Goal: Information Seeking & Learning: Learn about a topic

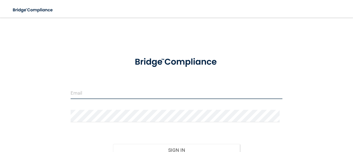
click at [93, 94] on input "email" at bounding box center [177, 93] width 212 height 12
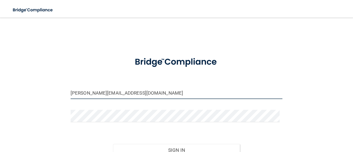
type input "[PERSON_NAME][EMAIL_ADDRESS][DOMAIN_NAME]"
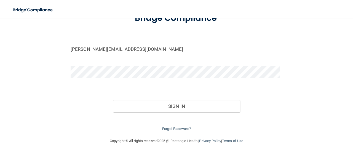
scroll to position [46, 0]
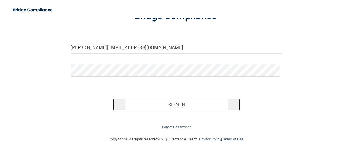
click at [218, 99] on button "Sign In" at bounding box center [176, 104] width 127 height 12
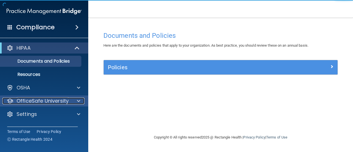
click at [55, 101] on p "OfficeSafe University" at bounding box center [43, 101] width 52 height 7
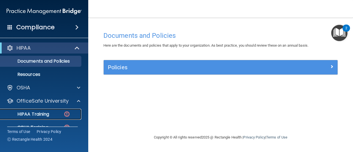
click at [63, 112] on div "HIPAA Training" at bounding box center [41, 114] width 75 height 6
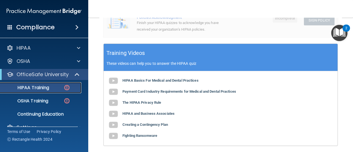
scroll to position [191, 0]
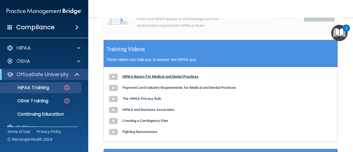
click at [179, 74] on b "HIPAA Basics For Medical and Dental Practices" at bounding box center [160, 76] width 76 height 4
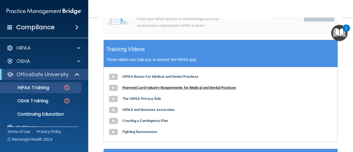
click at [219, 87] on b "Payment Card Industry Requirements for Medical and Dental Practices" at bounding box center [179, 88] width 114 height 4
click at [138, 98] on b "The HIPAA Privacy Rule" at bounding box center [141, 99] width 39 height 4
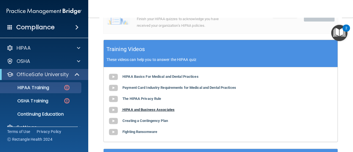
click at [141, 110] on b "HIPAA and Business Associates" at bounding box center [148, 110] width 52 height 4
click at [143, 131] on b "Fighting Ransomware" at bounding box center [139, 132] width 35 height 4
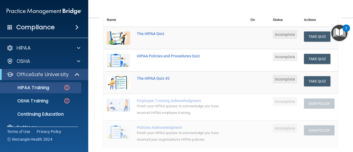
scroll to position [78, 0]
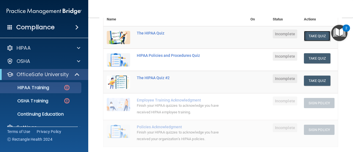
click at [315, 36] on button "Take Quiz" at bounding box center [317, 36] width 26 height 10
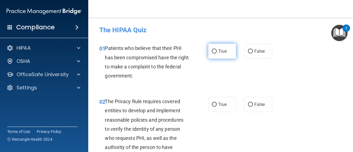
click at [215, 55] on label "True" at bounding box center [222, 51] width 28 height 15
click at [215, 54] on input "True" at bounding box center [214, 51] width 5 height 4
radio input "true"
drag, startPoint x: 350, startPoint y: 29, endPoint x: 347, endPoint y: 123, distance: 93.9
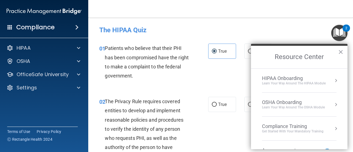
drag, startPoint x: 347, startPoint y: 123, endPoint x: 235, endPoint y: 28, distance: 146.6
click at [235, 28] on h4 "The HIPAA Quiz" at bounding box center [220, 29] width 243 height 7
drag, startPoint x: 351, startPoint y: 28, endPoint x: 349, endPoint y: 83, distance: 55.0
click at [349, 83] on body "Compliance HIPAA Documents and Policies Report an Incident Business Associates …" at bounding box center [176, 76] width 353 height 152
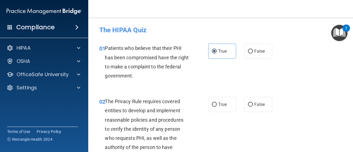
drag, startPoint x: 350, startPoint y: 27, endPoint x: 351, endPoint y: 62, distance: 34.8
click at [351, 62] on body "Compliance HIPAA Documents and Policies Report an Incident Business Associates …" at bounding box center [176, 76] width 353 height 152
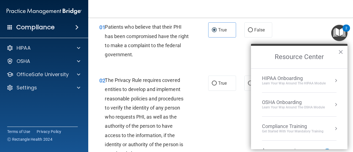
scroll to position [18, 0]
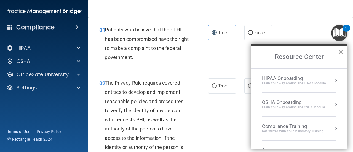
click at [340, 52] on button "×" at bounding box center [340, 51] width 5 height 9
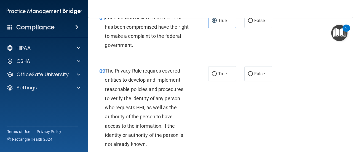
scroll to position [36, 0]
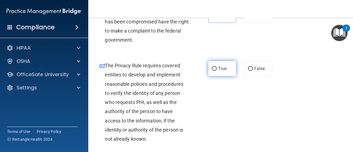
click at [212, 68] on input "True" at bounding box center [214, 69] width 5 height 4
radio input "true"
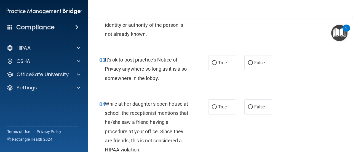
scroll to position [146, 0]
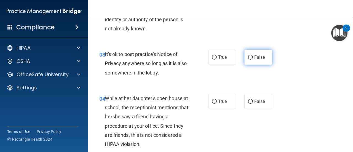
click at [254, 57] on span "False" at bounding box center [259, 57] width 11 height 5
click at [253, 57] on input "False" at bounding box center [250, 57] width 5 height 4
radio input "true"
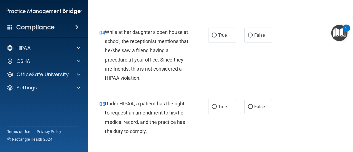
scroll to position [210, 0]
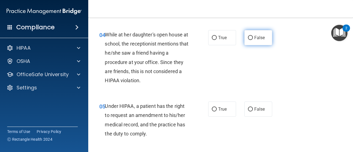
click at [254, 44] on label "False" at bounding box center [258, 37] width 28 height 15
click at [253, 40] on input "False" at bounding box center [250, 38] width 5 height 4
radio input "true"
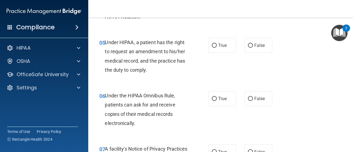
scroll to position [284, 0]
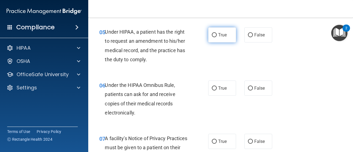
click at [214, 39] on label "True" at bounding box center [222, 34] width 28 height 15
click at [214, 37] on input "True" at bounding box center [214, 35] width 5 height 4
radio input "true"
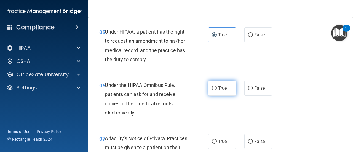
click at [212, 90] on input "True" at bounding box center [214, 88] width 5 height 4
radio input "true"
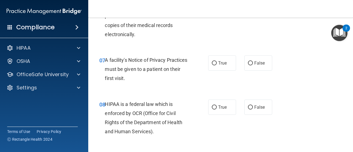
scroll to position [365, 0]
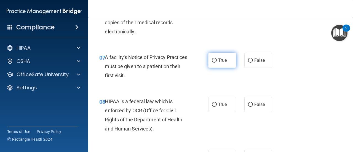
click at [223, 61] on span "True" at bounding box center [222, 60] width 9 height 5
click at [217, 61] on input "True" at bounding box center [214, 60] width 5 height 4
radio input "true"
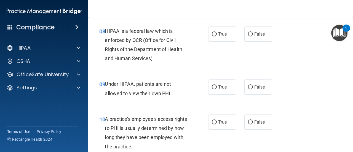
scroll to position [433, 0]
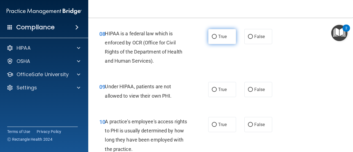
click at [218, 30] on label "True" at bounding box center [222, 36] width 28 height 15
click at [217, 35] on input "True" at bounding box center [214, 37] width 5 height 4
radio input "true"
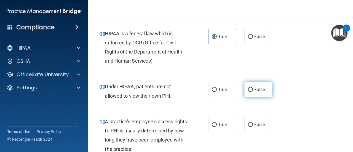
click at [249, 91] on input "False" at bounding box center [250, 90] width 5 height 4
radio input "true"
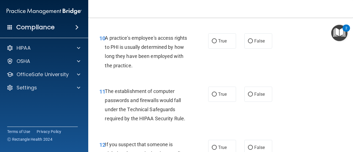
scroll to position [525, 0]
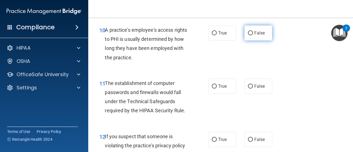
click at [244, 35] on label "False" at bounding box center [258, 32] width 28 height 15
click at [248, 35] on input "False" at bounding box center [250, 33] width 5 height 4
radio input "true"
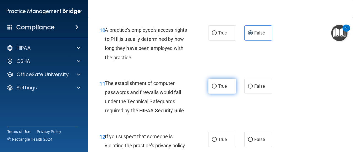
click at [221, 90] on label "True" at bounding box center [222, 86] width 28 height 15
click at [217, 89] on input "True" at bounding box center [214, 86] width 5 height 4
radio input "true"
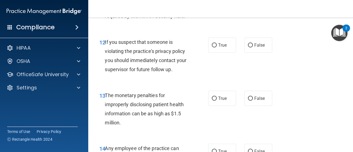
scroll to position [622, 0]
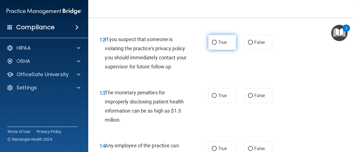
click at [213, 42] on input "True" at bounding box center [214, 43] width 5 height 4
radio input "true"
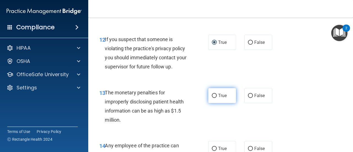
click at [213, 91] on label "True" at bounding box center [222, 95] width 28 height 15
click at [213, 94] on input "True" at bounding box center [214, 96] width 5 height 4
radio input "true"
drag, startPoint x: 350, startPoint y: 70, endPoint x: 254, endPoint y: 62, distance: 96.6
click at [254, 62] on div "12 If you suspect that someone is violating the practice's privacy policy you s…" at bounding box center [220, 54] width 251 height 53
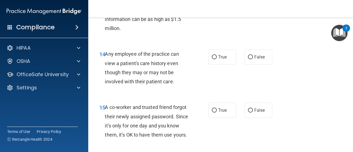
scroll to position [721, 0]
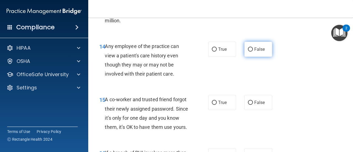
click at [254, 48] on span "False" at bounding box center [259, 49] width 11 height 5
click at [252, 48] on input "False" at bounding box center [250, 49] width 5 height 4
radio input "true"
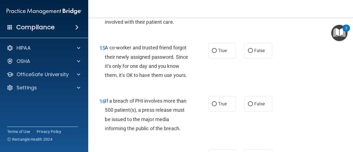
scroll to position [779, 0]
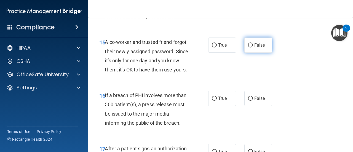
click at [260, 47] on span "False" at bounding box center [259, 44] width 11 height 5
click at [253, 47] on input "False" at bounding box center [250, 45] width 5 height 4
radio input "true"
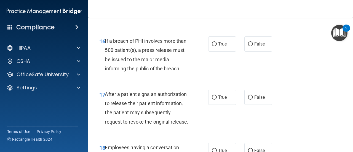
scroll to position [838, 0]
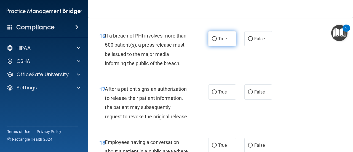
click at [226, 46] on label "True" at bounding box center [222, 38] width 28 height 15
click at [217, 41] on input "True" at bounding box center [214, 39] width 5 height 4
radio input "true"
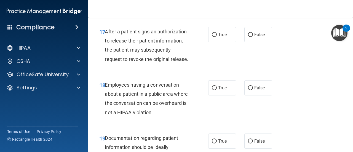
scroll to position [901, 0]
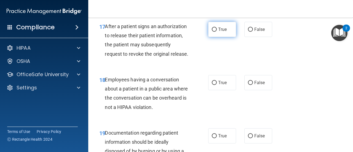
click at [212, 32] on input "True" at bounding box center [214, 30] width 5 height 4
radio input "true"
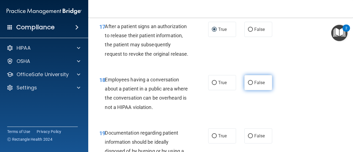
click at [267, 90] on label "False" at bounding box center [258, 82] width 28 height 15
click at [253, 85] on input "False" at bounding box center [250, 83] width 5 height 4
radio input "true"
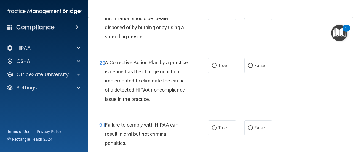
scroll to position [1022, 0]
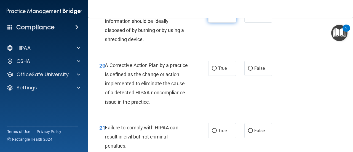
click at [220, 23] on label "True" at bounding box center [222, 14] width 28 height 15
click at [217, 17] on input "True" at bounding box center [214, 15] width 5 height 4
radio input "true"
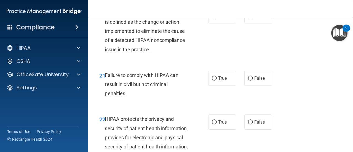
scroll to position [1079, 0]
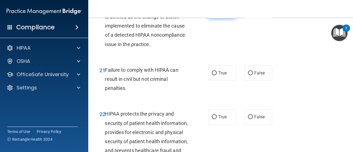
click at [222, 13] on span "True" at bounding box center [222, 10] width 9 height 5
click at [217, 13] on input "True" at bounding box center [214, 11] width 5 height 4
radio input "true"
click at [247, 81] on label "False" at bounding box center [258, 72] width 28 height 15
click at [248, 75] on input "False" at bounding box center [250, 73] width 5 height 4
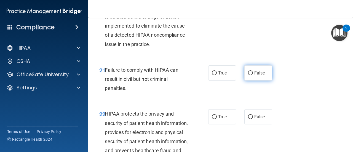
radio input "true"
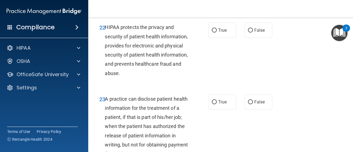
scroll to position [1168, 0]
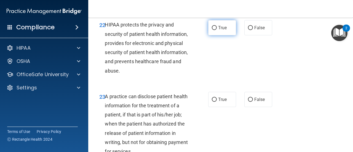
click at [213, 35] on label "True" at bounding box center [222, 27] width 28 height 15
click at [213, 30] on input "True" at bounding box center [214, 28] width 5 height 4
radio input "true"
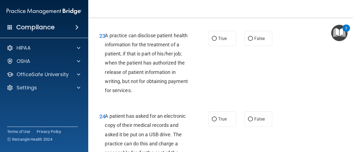
scroll to position [1248, 0]
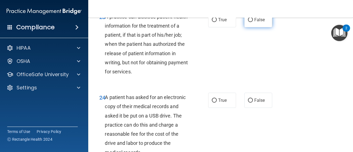
click at [255, 22] on span "False" at bounding box center [259, 19] width 11 height 5
click at [253, 22] on input "False" at bounding box center [250, 20] width 5 height 4
radio input "true"
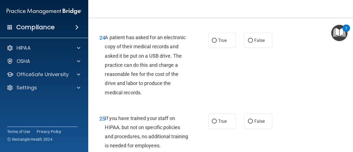
scroll to position [1316, 0]
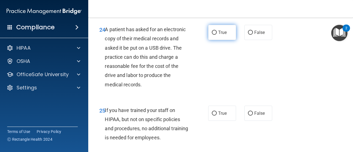
click at [218, 35] on span "True" at bounding box center [222, 32] width 9 height 5
click at [216, 35] on input "True" at bounding box center [214, 33] width 5 height 4
radio input "true"
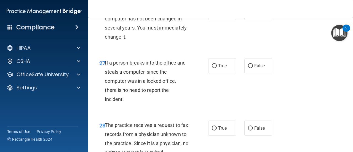
scroll to position [1473, 0]
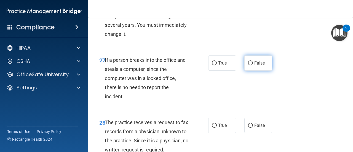
click at [261, 66] on span "False" at bounding box center [259, 62] width 11 height 5
click at [253, 65] on input "False" at bounding box center [250, 63] width 5 height 4
radio input "true"
click at [221, 12] on span "True" at bounding box center [222, 9] width 9 height 5
click at [217, 12] on input "True" at bounding box center [214, 10] width 5 height 4
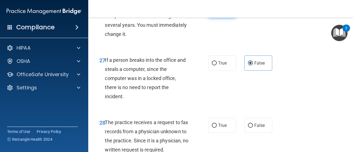
radio input "true"
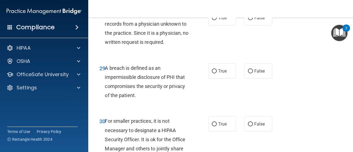
scroll to position [1586, 0]
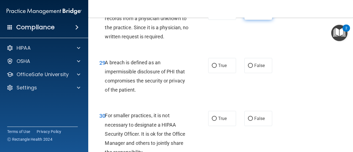
click at [249, 20] on label "False" at bounding box center [258, 12] width 28 height 15
click at [249, 15] on input "False" at bounding box center [250, 12] width 5 height 4
radio input "true"
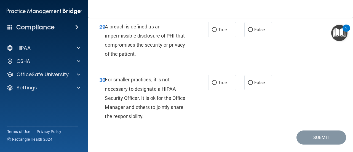
scroll to position [1619, 0]
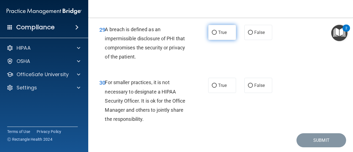
click at [214, 40] on label "True" at bounding box center [222, 32] width 28 height 15
click at [214, 35] on input "True" at bounding box center [214, 33] width 5 height 4
radio input "true"
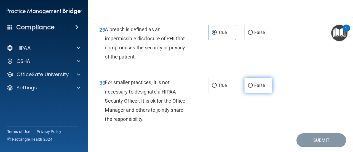
click at [250, 88] on input "False" at bounding box center [250, 86] width 5 height 4
radio input "true"
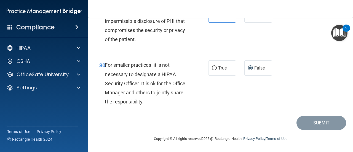
click at [306, 130] on main "- The HIPAA Quiz This quiz doesn’t expire until . Are you sure you want to take…" at bounding box center [220, 85] width 265 height 134
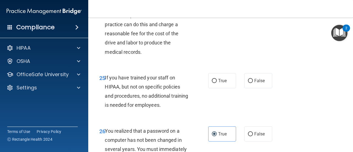
scroll to position [1346, 0]
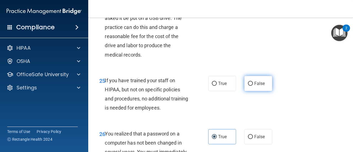
click at [248, 86] on input "False" at bounding box center [250, 84] width 5 height 4
radio input "true"
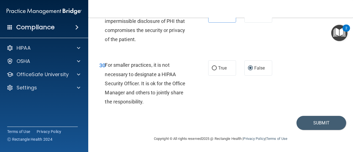
scroll to position [1664, 0]
click at [304, 127] on button "Submit" at bounding box center [322, 123] width 50 height 14
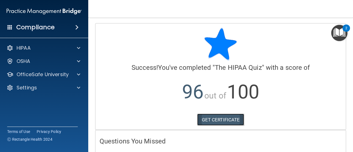
click at [214, 121] on link "GET CERTIFICATE" at bounding box center [220, 120] width 47 height 12
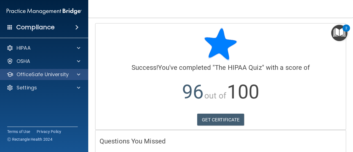
click at [70, 69] on div "OfficeSafe University" at bounding box center [44, 74] width 89 height 11
click at [80, 74] on span at bounding box center [78, 74] width 3 height 7
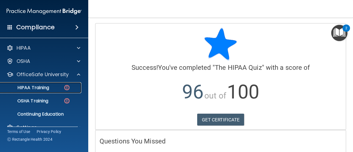
click at [50, 89] on div "HIPAA Training" at bounding box center [41, 88] width 75 height 6
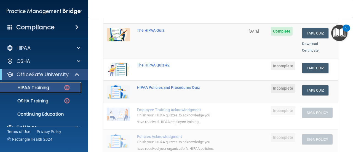
scroll to position [79, 0]
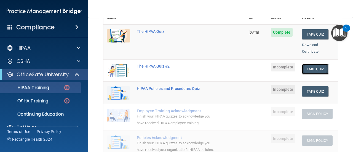
click at [307, 64] on button "Take Quiz" at bounding box center [315, 69] width 26 height 10
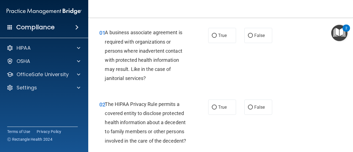
scroll to position [18, 0]
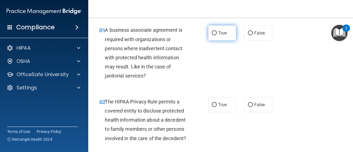
click at [215, 29] on label "True" at bounding box center [222, 32] width 28 height 15
click at [215, 31] on input "True" at bounding box center [214, 33] width 5 height 4
radio input "true"
drag, startPoint x: 351, startPoint y: 31, endPoint x: 353, endPoint y: 47, distance: 16.9
click at [353, 47] on body "Compliance HIPAA Documents and Policies Report an Incident Business Associates …" at bounding box center [176, 76] width 353 height 152
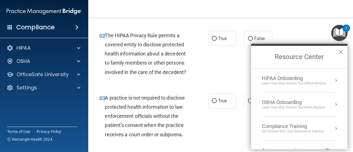
scroll to position [84, 0]
click at [340, 50] on button "×" at bounding box center [340, 51] width 5 height 9
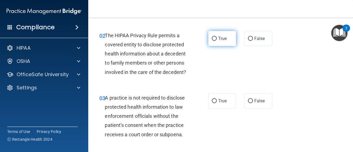
click at [221, 37] on span "True" at bounding box center [222, 38] width 9 height 5
click at [217, 37] on input "True" at bounding box center [214, 39] width 5 height 4
radio input "true"
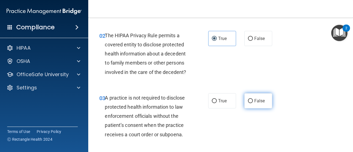
click at [250, 98] on label "False" at bounding box center [258, 100] width 28 height 15
click at [250, 99] on input "False" at bounding box center [250, 101] width 5 height 4
radio input "true"
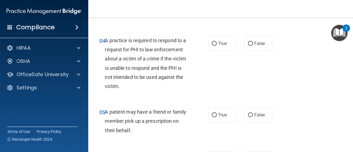
scroll to position [209, 0]
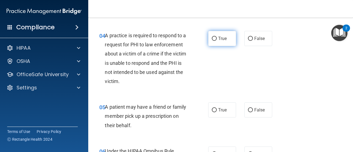
click at [220, 31] on label "True" at bounding box center [222, 38] width 28 height 15
click at [217, 37] on input "True" at bounding box center [214, 39] width 5 height 4
radio input "true"
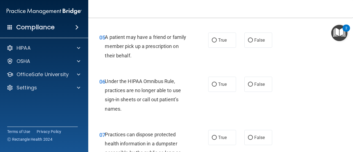
scroll to position [289, 0]
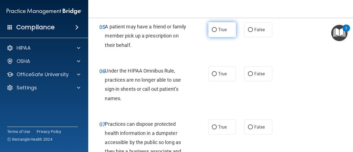
click at [212, 31] on input "True" at bounding box center [214, 30] width 5 height 4
radio input "true"
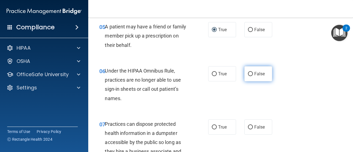
click at [260, 74] on span "False" at bounding box center [259, 73] width 11 height 5
click at [253, 74] on input "False" at bounding box center [250, 74] width 5 height 4
radio input "true"
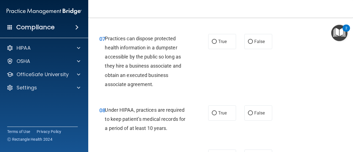
scroll to position [391, 0]
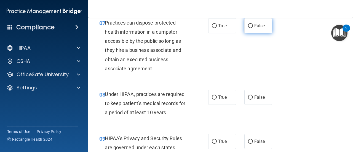
click at [260, 26] on span "False" at bounding box center [259, 25] width 11 height 5
click at [253, 26] on input "False" at bounding box center [250, 26] width 5 height 4
radio input "true"
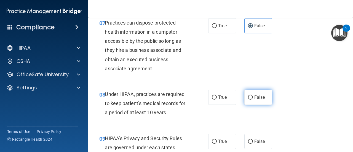
click at [255, 92] on label "False" at bounding box center [258, 97] width 28 height 15
click at [253, 95] on input "False" at bounding box center [250, 97] width 5 height 4
radio input "true"
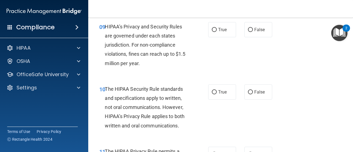
scroll to position [497, 0]
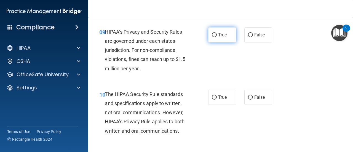
click at [210, 39] on label "True" at bounding box center [222, 34] width 28 height 15
click at [212, 37] on input "True" at bounding box center [214, 35] width 5 height 4
radio input "true"
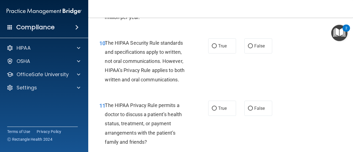
scroll to position [551, 0]
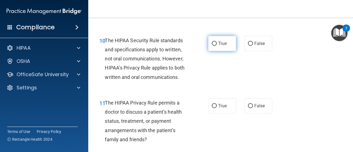
click at [214, 38] on label "True" at bounding box center [222, 43] width 28 height 15
click at [214, 42] on input "True" at bounding box center [214, 44] width 5 height 4
radio input "true"
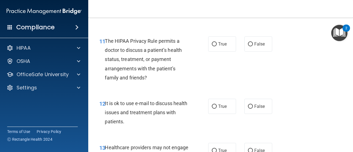
scroll to position [615, 0]
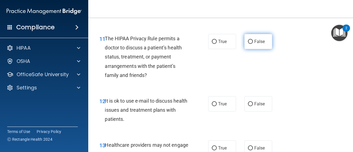
click at [257, 43] on span "False" at bounding box center [259, 41] width 11 height 5
click at [253, 43] on input "False" at bounding box center [250, 42] width 5 height 4
radio input "true"
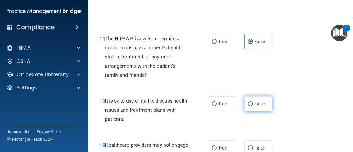
click at [248, 102] on input "False" at bounding box center [250, 104] width 5 height 4
radio input "true"
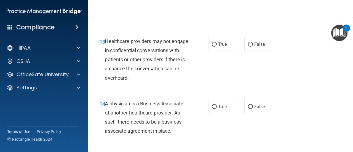
scroll to position [724, 0]
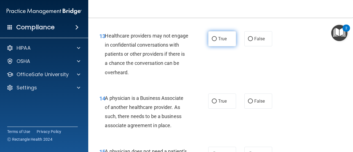
click at [213, 39] on input "True" at bounding box center [214, 39] width 5 height 4
radio input "true"
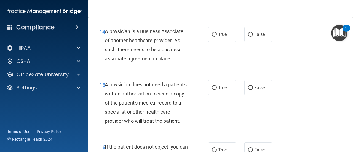
scroll to position [799, 0]
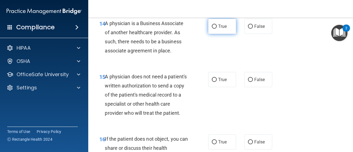
click at [212, 31] on label "True" at bounding box center [222, 26] width 28 height 15
click at [212, 29] on input "True" at bounding box center [214, 27] width 5 height 4
radio input "true"
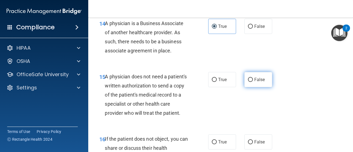
click at [248, 79] on input "False" at bounding box center [250, 80] width 5 height 4
radio input "true"
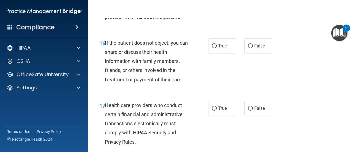
scroll to position [901, 0]
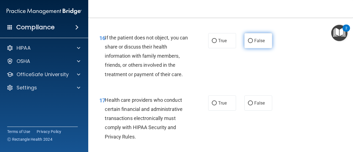
click at [248, 43] on input "False" at bounding box center [250, 41] width 5 height 4
radio input "true"
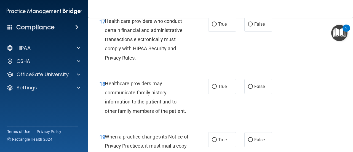
scroll to position [982, 0]
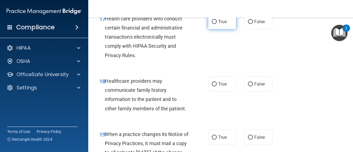
click at [217, 23] on label "True" at bounding box center [222, 21] width 28 height 15
click at [217, 23] on input "True" at bounding box center [214, 22] width 5 height 4
radio input "true"
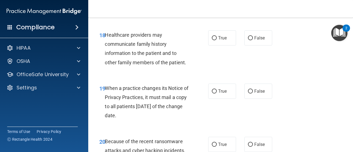
scroll to position [1036, 0]
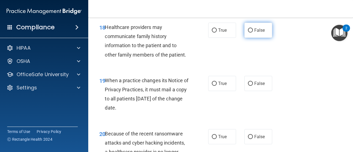
click at [248, 33] on input "False" at bounding box center [250, 30] width 5 height 4
radio input "true"
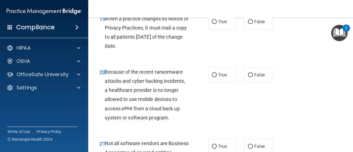
scroll to position [1103, 0]
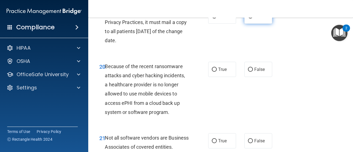
click at [257, 19] on span "False" at bounding box center [259, 16] width 11 height 5
click at [253, 18] on input "False" at bounding box center [250, 16] width 5 height 4
radio input "true"
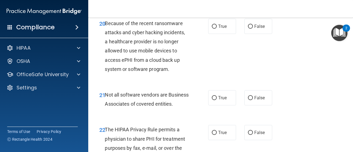
scroll to position [1149, 0]
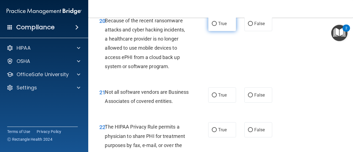
click at [219, 26] on span "True" at bounding box center [222, 23] width 9 height 5
click at [217, 26] on input "True" at bounding box center [214, 24] width 5 height 4
radio input "true"
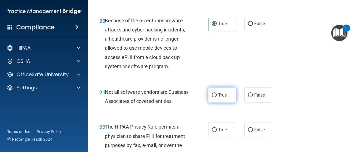
click at [214, 103] on label "True" at bounding box center [222, 94] width 28 height 15
click at [214, 97] on input "True" at bounding box center [214, 95] width 5 height 4
radio input "true"
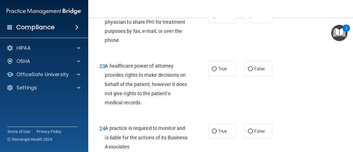
scroll to position [1271, 0]
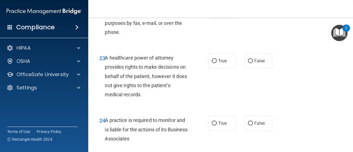
click at [215, 15] on label "True" at bounding box center [222, 7] width 28 height 15
click at [215, 10] on input "True" at bounding box center [214, 8] width 5 height 4
radio input "true"
click at [225, 68] on label "True" at bounding box center [222, 60] width 28 height 15
click at [217, 63] on input "True" at bounding box center [214, 61] width 5 height 4
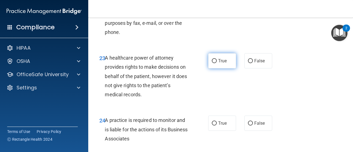
radio input "true"
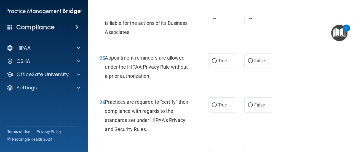
scroll to position [1380, 0]
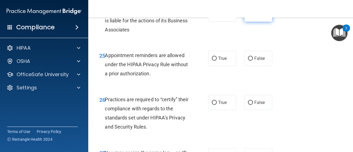
click at [248, 17] on input "False" at bounding box center [250, 14] width 5 height 4
radio input "true"
click at [219, 66] on label "True" at bounding box center [222, 58] width 28 height 15
click at [217, 61] on input "True" at bounding box center [214, 59] width 5 height 4
radio input "true"
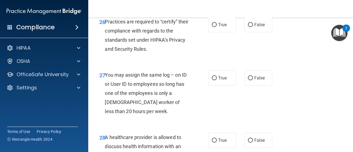
scroll to position [1460, 0]
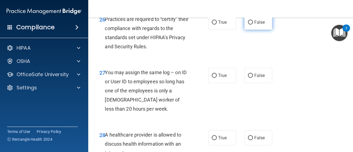
click at [254, 30] on label "False" at bounding box center [258, 22] width 28 height 15
click at [253, 25] on input "False" at bounding box center [250, 22] width 5 height 4
radio input "true"
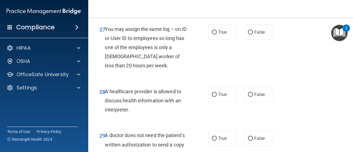
scroll to position [1509, 0]
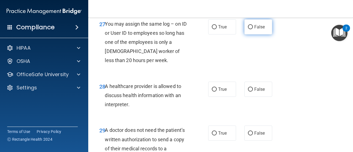
click at [251, 34] on label "False" at bounding box center [258, 26] width 28 height 15
click at [251, 29] on input "False" at bounding box center [250, 27] width 5 height 4
radio input "true"
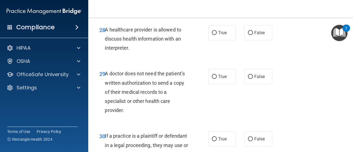
scroll to position [1568, 0]
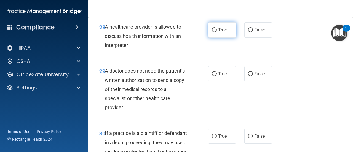
click at [222, 38] on label "True" at bounding box center [222, 29] width 28 height 15
click at [217, 32] on input "True" at bounding box center [214, 30] width 5 height 4
radio input "true"
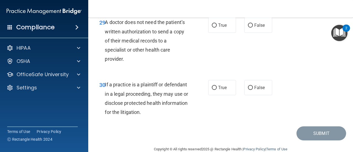
scroll to position [1622, 0]
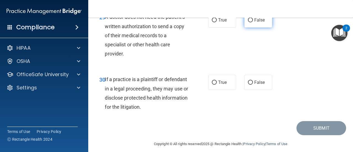
click at [254, 23] on span "False" at bounding box center [259, 19] width 11 height 5
click at [253, 22] on input "False" at bounding box center [250, 20] width 5 height 4
radio input "true"
click at [215, 28] on label "True" at bounding box center [222, 19] width 28 height 15
click at [215, 22] on input "True" at bounding box center [214, 20] width 5 height 4
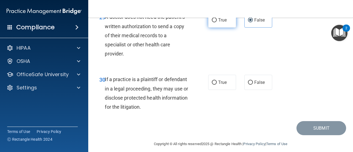
radio input "true"
radio input "false"
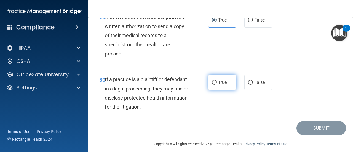
click at [222, 85] on span "True" at bounding box center [222, 82] width 9 height 5
click at [217, 85] on input "True" at bounding box center [214, 83] width 5 height 4
radio input "true"
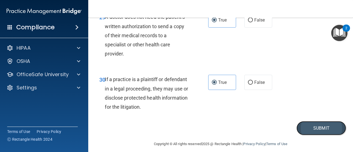
click at [310, 135] on button "Submit" at bounding box center [322, 128] width 50 height 14
click at [312, 135] on button "Submit" at bounding box center [322, 128] width 50 height 14
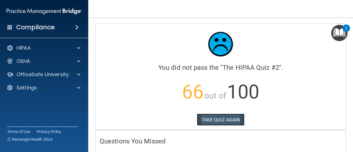
click at [218, 119] on button "TAKE QUIZ AGAIN" at bounding box center [221, 120] width 48 height 12
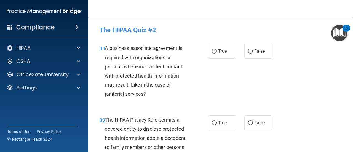
drag, startPoint x: 351, startPoint y: 28, endPoint x: 346, endPoint y: 99, distance: 70.5
click at [346, 99] on body "Compliance HIPAA Documents and Policies Report an Incident Business Associates …" at bounding box center [176, 76] width 353 height 152
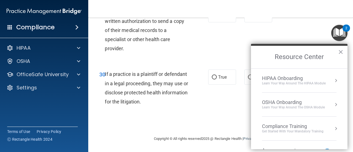
scroll to position [1645, 0]
click at [342, 52] on button "×" at bounding box center [340, 51] width 5 height 9
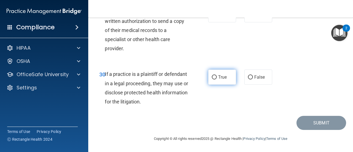
click at [208, 77] on label "True" at bounding box center [222, 77] width 28 height 15
click at [212, 77] on input "True" at bounding box center [214, 77] width 5 height 4
radio input "true"
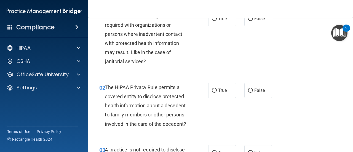
scroll to position [0, 0]
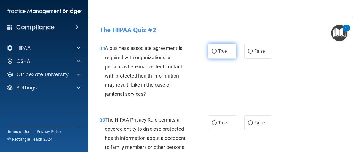
click at [222, 48] on label "True" at bounding box center [222, 51] width 28 height 15
click at [217, 49] on input "True" at bounding box center [214, 51] width 5 height 4
radio input "true"
drag, startPoint x: 351, startPoint y: 30, endPoint x: 351, endPoint y: 34, distance: 4.7
click at [351, 34] on body "Compliance HIPAA Documents and Policies Report an Incident Business Associates …" at bounding box center [176, 76] width 353 height 152
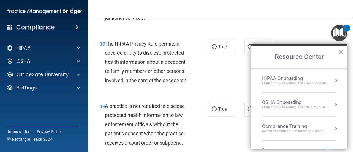
scroll to position [79, 0]
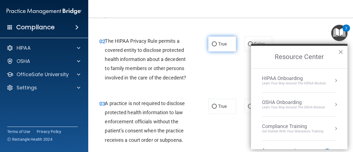
click at [212, 46] on input "True" at bounding box center [214, 44] width 5 height 4
radio input "true"
click at [341, 52] on button "×" at bounding box center [340, 51] width 5 height 9
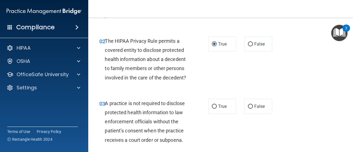
drag, startPoint x: 350, startPoint y: 31, endPoint x: 351, endPoint y: 38, distance: 6.6
click at [351, 38] on body "Compliance HIPAA Documents and Policies Report an Incident Business Associates …" at bounding box center [176, 76] width 353 height 152
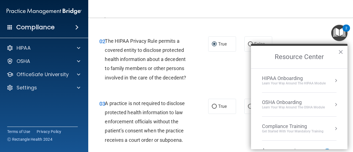
click at [264, 31] on div "02 The HIPAA Privacy Rule permits a covered entity to disclose protected health…" at bounding box center [220, 61] width 251 height 62
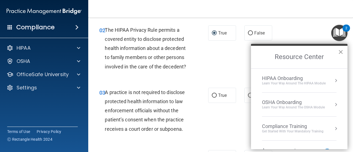
click at [343, 53] on button "×" at bounding box center [340, 51] width 5 height 9
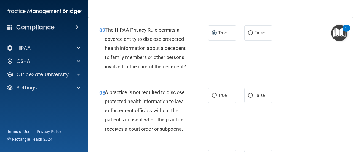
drag, startPoint x: 350, startPoint y: 150, endPoint x: 221, endPoint y: 121, distance: 132.7
click at [221, 121] on div "03 A practice is not required to disclose protected health information to law e…" at bounding box center [220, 112] width 251 height 62
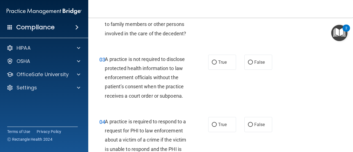
scroll to position [134, 0]
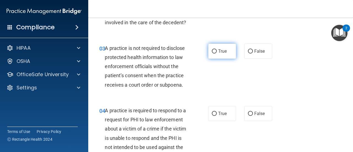
click at [222, 53] on span "True" at bounding box center [222, 51] width 9 height 5
click at [217, 53] on input "True" at bounding box center [214, 51] width 5 height 4
radio input "true"
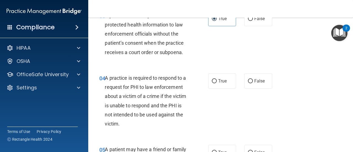
scroll to position [214, 0]
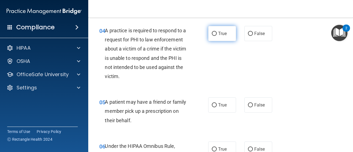
click at [225, 32] on span "True" at bounding box center [222, 33] width 9 height 5
click at [217, 32] on input "True" at bounding box center [214, 34] width 5 height 4
radio input "true"
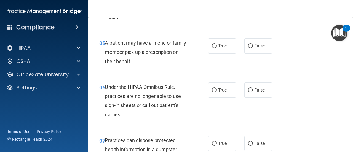
scroll to position [289, 0]
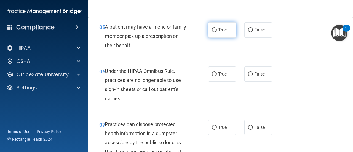
click at [218, 31] on span "True" at bounding box center [222, 29] width 9 height 5
click at [217, 31] on input "True" at bounding box center [214, 30] width 5 height 4
radio input "true"
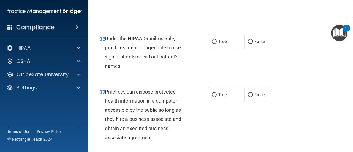
scroll to position [330, 0]
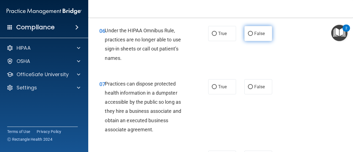
click at [252, 27] on label "False" at bounding box center [258, 33] width 28 height 15
click at [252, 32] on input "False" at bounding box center [250, 34] width 5 height 4
radio input "true"
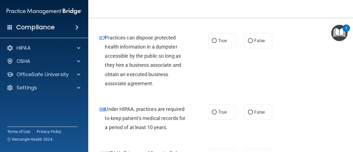
scroll to position [378, 0]
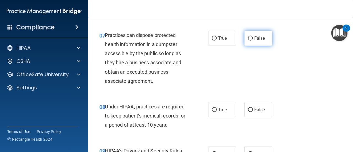
click at [265, 36] on label "False" at bounding box center [258, 38] width 28 height 15
click at [253, 36] on input "False" at bounding box center [250, 38] width 5 height 4
radio input "true"
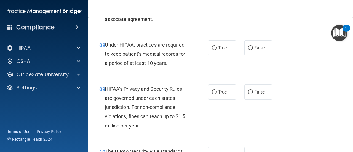
scroll to position [445, 0]
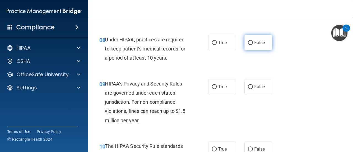
click at [256, 39] on label "False" at bounding box center [258, 42] width 28 height 15
click at [253, 41] on input "False" at bounding box center [250, 43] width 5 height 4
radio input "true"
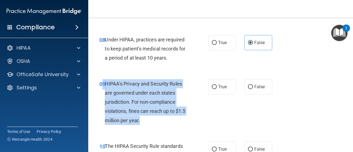
drag, startPoint x: 103, startPoint y: 83, endPoint x: 175, endPoint y: 117, distance: 78.7
click at [175, 117] on div "09 HIPAA’s Privacy and Security Rules are governed under each states jurisdicti…" at bounding box center [154, 103] width 126 height 49
copy div "9 HIPAA’s Privacy and Security Rules are governed under each states jurisdictio…"
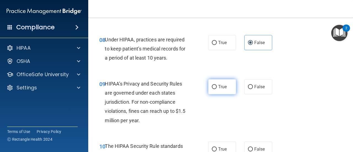
click at [217, 81] on label "True" at bounding box center [222, 86] width 28 height 15
click at [217, 85] on input "True" at bounding box center [214, 87] width 5 height 4
radio input "true"
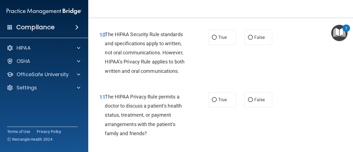
scroll to position [560, 0]
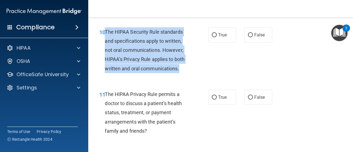
drag, startPoint x: 105, startPoint y: 30, endPoint x: 195, endPoint y: 70, distance: 99.2
click at [195, 70] on div "10 The HIPAA Security Rule standards and specifications apply to written, not o…" at bounding box center [154, 51] width 126 height 49
copy span "The HIPAA Security Rule standards and specifications apply to written, not oral…"
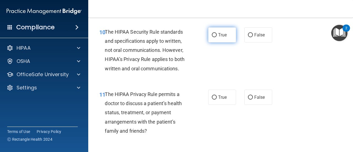
click at [220, 36] on span "True" at bounding box center [222, 34] width 9 height 5
click at [217, 36] on input "True" at bounding box center [214, 35] width 5 height 4
radio input "true"
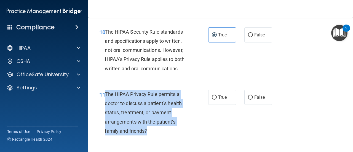
drag, startPoint x: 112, startPoint y: 96, endPoint x: 177, endPoint y: 130, distance: 73.3
click at [177, 130] on div "The HIPAA Privacy Rule permits a doctor to discuss a patient’s health status, t…" at bounding box center [149, 113] width 88 height 46
copy span "The HIPAA Privacy Rule permits a doctor to discuss a patient’s health status, t…"
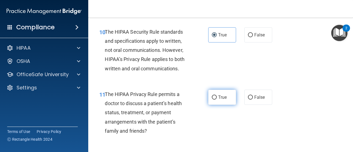
click at [218, 95] on span "True" at bounding box center [222, 97] width 9 height 5
click at [217, 95] on input "True" at bounding box center [214, 97] width 5 height 4
radio input "true"
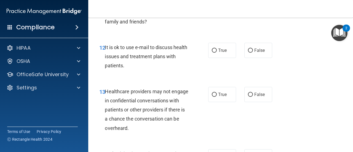
scroll to position [676, 0]
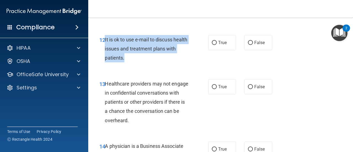
drag, startPoint x: 105, startPoint y: 39, endPoint x: 158, endPoint y: 59, distance: 56.1
click at [158, 59] on div "It is ok to use e-mail to discuss health issues and treatment plans with patien…" at bounding box center [149, 49] width 88 height 28
copy span "It is ok to use e-mail to discuss health issues and treatment plans with patien…"
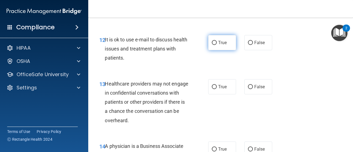
click at [218, 41] on span "True" at bounding box center [222, 42] width 9 height 5
click at [217, 41] on input "True" at bounding box center [214, 43] width 5 height 4
radio input "true"
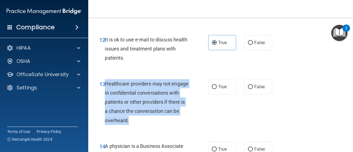
drag, startPoint x: 106, startPoint y: 83, endPoint x: 174, endPoint y: 121, distance: 77.8
click at [174, 121] on div "Healthcare providers may not engage in confidential conversations with patients…" at bounding box center [149, 102] width 88 height 46
drag, startPoint x: 157, startPoint y: 103, endPoint x: 130, endPoint y: 96, distance: 28.2
click at [130, 96] on div "Healthcare providers may not engage in confidential conversations with patients…" at bounding box center [149, 102] width 88 height 46
copy span "Healthcare providers may not engage in confidential conversations with patients…"
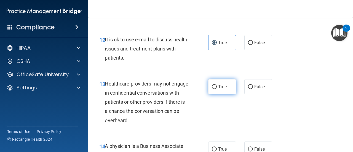
click at [216, 84] on label "True" at bounding box center [222, 86] width 28 height 15
click at [216, 85] on input "True" at bounding box center [214, 87] width 5 height 4
radio input "true"
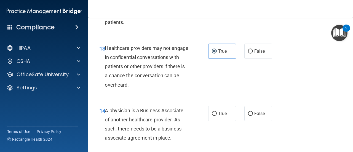
scroll to position [741, 0]
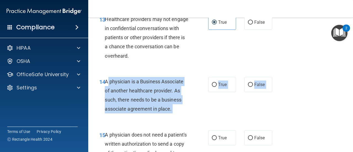
drag, startPoint x: 106, startPoint y: 81, endPoint x: 175, endPoint y: 124, distance: 81.1
click at [175, 124] on div "01 A business associate agreement is required with organizations or persons whe…" at bounding box center [220, 149] width 251 height 1706
click at [187, 113] on div "A physician is a Business Associate of another healthcare provider. As such, th…" at bounding box center [149, 95] width 88 height 37
drag, startPoint x: 107, startPoint y: 80, endPoint x: 142, endPoint y: 108, distance: 44.9
click at [142, 108] on span "A physician is a Business Associate of another healthcare provider. As such, th…" at bounding box center [144, 95] width 79 height 33
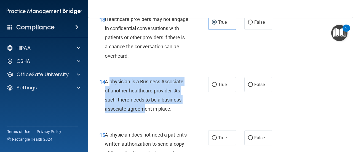
drag, startPoint x: 106, startPoint y: 79, endPoint x: 182, endPoint y: 105, distance: 80.7
click at [182, 105] on div "A physician is a Business Associate of another healthcare provider. As such, th…" at bounding box center [149, 95] width 88 height 37
copy span "A physician is a Business Associate of another healthcare provider. As such, th…"
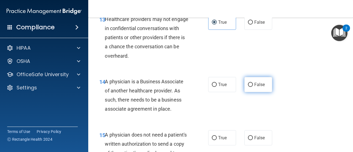
click at [244, 84] on label "False" at bounding box center [258, 84] width 28 height 15
click at [248, 84] on input "False" at bounding box center [250, 85] width 5 height 4
radio input "true"
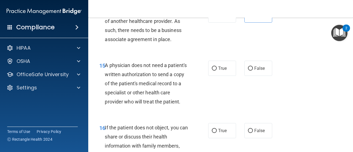
scroll to position [816, 0]
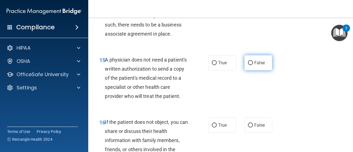
click at [244, 65] on label "False" at bounding box center [258, 62] width 28 height 15
click at [248, 65] on input "False" at bounding box center [250, 63] width 5 height 4
radio input "true"
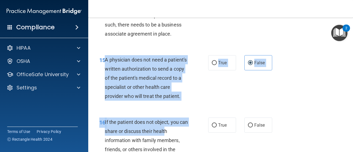
drag, startPoint x: 105, startPoint y: 60, endPoint x: 175, endPoint y: 138, distance: 105.5
click at [175, 138] on div "01 A business associate agreement is required with organizations or persons whe…" at bounding box center [220, 74] width 251 height 1706
click at [203, 104] on div "15 A physician does not need a patient's written authorization to send a copy o…" at bounding box center [154, 79] width 126 height 49
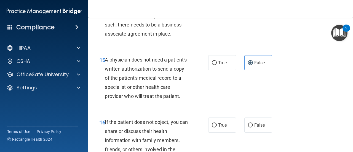
click at [105, 63] on div "A physician does not need a patient's written authorization to send a copy of t…" at bounding box center [149, 78] width 88 height 46
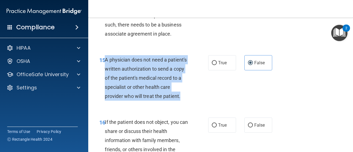
drag, startPoint x: 106, startPoint y: 59, endPoint x: 181, endPoint y: 106, distance: 88.6
click at [181, 101] on div "A physician does not need a patient's written authorization to send a copy of t…" at bounding box center [149, 78] width 88 height 46
copy span "A physician does not need a patient's written authorization to send a copy of t…"
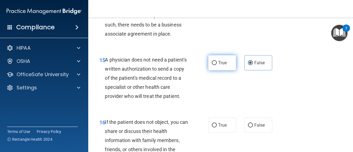
click at [220, 62] on span "True" at bounding box center [222, 62] width 9 height 5
click at [217, 62] on input "True" at bounding box center [214, 63] width 5 height 4
radio input "true"
radio input "false"
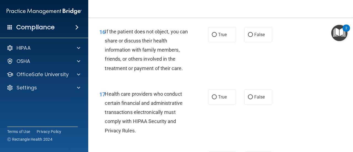
scroll to position [914, 0]
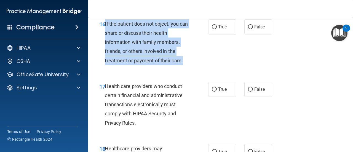
drag, startPoint x: 105, startPoint y: 34, endPoint x: 187, endPoint y: 72, distance: 90.5
click at [187, 65] on div "If the patient does not object, you can share or discuss their health informati…" at bounding box center [149, 42] width 88 height 46
copy span "If the patient does not object, you can share or discuss their health informati…"
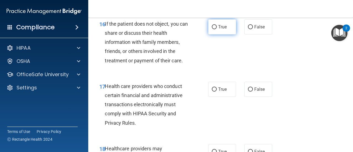
click at [222, 30] on label "True" at bounding box center [222, 26] width 28 height 15
click at [217, 29] on input "True" at bounding box center [214, 27] width 5 height 4
radio input "true"
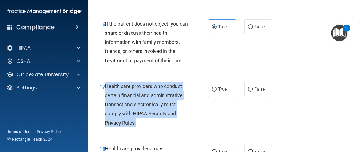
drag, startPoint x: 105, startPoint y: 96, endPoint x: 153, endPoint y: 135, distance: 62.6
click at [153, 127] on div "Health care providers who conduct certain financial and administrative transact…" at bounding box center [149, 105] width 88 height 46
copy span "Health care providers who conduct certain financial and administrative transact…"
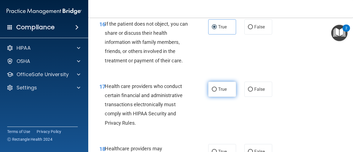
click at [222, 92] on label "True" at bounding box center [222, 89] width 28 height 15
click at [217, 92] on input "True" at bounding box center [214, 89] width 5 height 4
radio input "true"
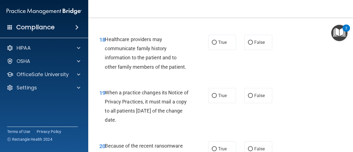
scroll to position [1031, 0]
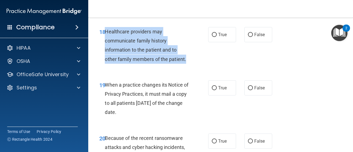
drag, startPoint x: 106, startPoint y: 41, endPoint x: 188, endPoint y: 69, distance: 86.8
click at [188, 64] on div "Healthcare providers may communicate family history information to the patient …" at bounding box center [149, 45] width 88 height 37
copy span "Healthcare providers may communicate family history information to the patient …"
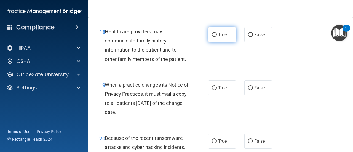
click at [221, 37] on span "True" at bounding box center [222, 34] width 9 height 5
click at [217, 37] on input "True" at bounding box center [214, 35] width 5 height 4
radio input "true"
drag, startPoint x: 107, startPoint y: 95, endPoint x: 165, endPoint y: 120, distance: 63.0
click at [167, 117] on div "When a practice changes its Notice of Privacy Practices, it must mail a copy to…" at bounding box center [149, 98] width 88 height 37
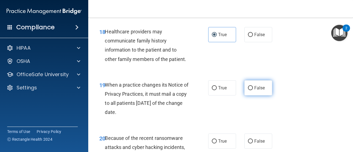
click at [255, 92] on label "False" at bounding box center [258, 87] width 28 height 15
click at [253, 90] on input "False" at bounding box center [250, 88] width 5 height 4
radio input "true"
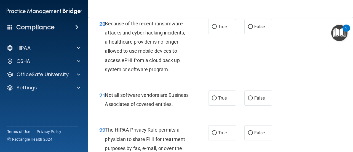
scroll to position [1148, 0]
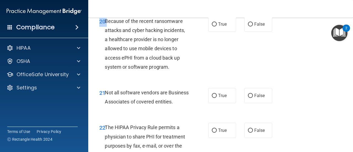
drag, startPoint x: 105, startPoint y: 31, endPoint x: 175, endPoint y: 86, distance: 89.2
click at [175, 81] on div "20 Because of the recent ransomware attacks and cyber hacking incidents, a heal…" at bounding box center [220, 45] width 251 height 71
click at [90, 41] on main "- The HIPAA Quiz #2 This quiz doesn’t expire until . Are you sure you want to t…" at bounding box center [220, 85] width 265 height 134
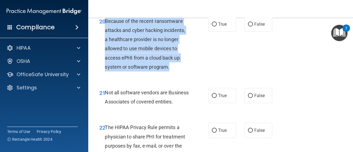
drag, startPoint x: 106, startPoint y: 28, endPoint x: 171, endPoint y: 74, distance: 79.3
click at [171, 71] on div "Because of the recent ransomware attacks and cyber hacking incidents, a healthc…" at bounding box center [149, 44] width 88 height 55
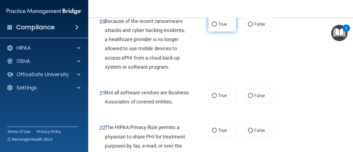
click at [212, 32] on label "True" at bounding box center [222, 24] width 28 height 15
click at [212, 26] on input "True" at bounding box center [214, 24] width 5 height 4
radio input "true"
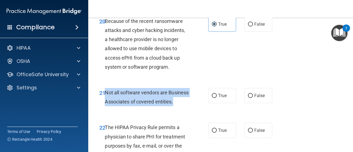
drag, startPoint x: 106, startPoint y: 100, endPoint x: 147, endPoint y: 123, distance: 46.7
click at [147, 106] on div "Not all software vendors are Business Associates of covered entities." at bounding box center [149, 97] width 88 height 18
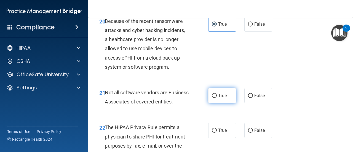
click at [215, 103] on label "True" at bounding box center [222, 95] width 28 height 15
click at [215, 98] on input "True" at bounding box center [214, 96] width 5 height 4
radio input "true"
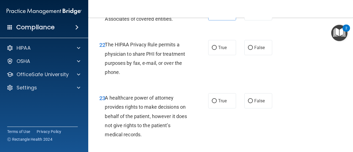
scroll to position [1252, 0]
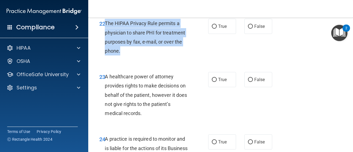
drag, startPoint x: 106, startPoint y: 41, endPoint x: 138, endPoint y: 67, distance: 41.4
click at [138, 55] on div "The HIPAA Privacy Rule permits a physician to share PHI for treatment purposes …" at bounding box center [149, 37] width 88 height 37
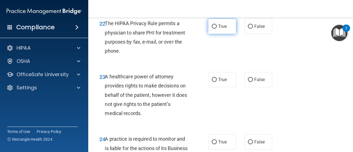
click at [218, 29] on span "True" at bounding box center [222, 26] width 9 height 5
click at [217, 29] on input "True" at bounding box center [214, 27] width 5 height 4
radio input "true"
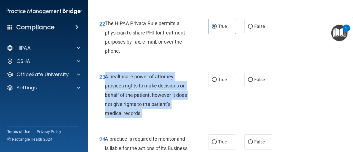
drag, startPoint x: 105, startPoint y: 96, endPoint x: 169, endPoint y: 131, distance: 73.1
click at [169, 118] on div "A healthcare power of attorney provides rights to make decisions on behalf of t…" at bounding box center [149, 95] width 88 height 46
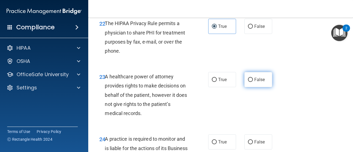
click at [255, 87] on label "False" at bounding box center [258, 79] width 28 height 15
click at [253, 82] on input "False" at bounding box center [250, 80] width 5 height 4
radio input "true"
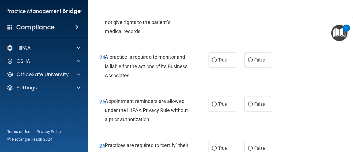
scroll to position [1341, 0]
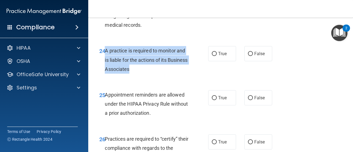
drag, startPoint x: 104, startPoint y: 68, endPoint x: 154, endPoint y: 89, distance: 53.7
click at [154, 76] on div "24 A practice is required to monitor and is liable for the actions of its Busin…" at bounding box center [154, 61] width 126 height 30
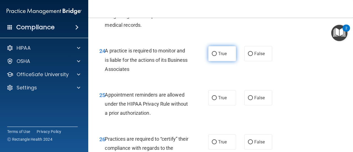
click at [223, 61] on label "True" at bounding box center [222, 53] width 28 height 15
click at [217, 56] on input "True" at bounding box center [214, 54] width 5 height 4
radio input "true"
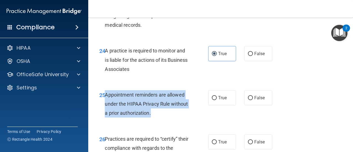
drag, startPoint x: 106, startPoint y: 114, endPoint x: 177, endPoint y: 132, distance: 73.3
click at [177, 118] on div "Appointment reminders are allowed under the HIPAA Privacy Rule without a prior …" at bounding box center [149, 104] width 88 height 28
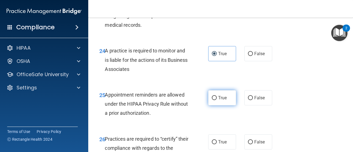
click at [220, 100] on span "True" at bounding box center [222, 97] width 9 height 5
click at [217, 100] on input "True" at bounding box center [214, 98] width 5 height 4
radio input "true"
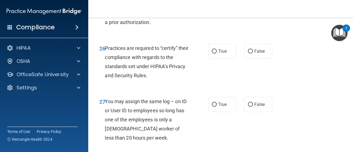
scroll to position [1436, 0]
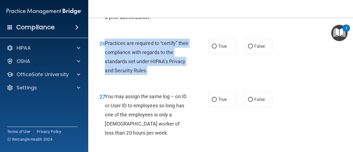
drag, startPoint x: 106, startPoint y: 61, endPoint x: 158, endPoint y: 86, distance: 57.4
click at [158, 75] on div "Practices are required to “certify” their compliance with regards to the standa…" at bounding box center [149, 57] width 88 height 37
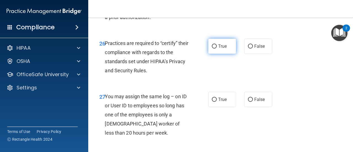
click at [220, 49] on span "True" at bounding box center [222, 46] width 9 height 5
click at [217, 49] on input "True" at bounding box center [214, 46] width 5 height 4
radio input "true"
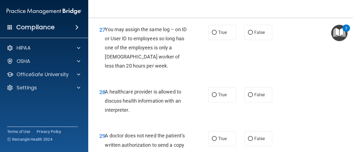
scroll to position [1511, 0]
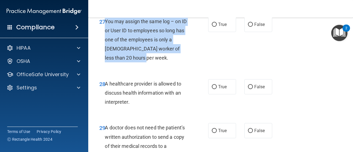
drag, startPoint x: 105, startPoint y: 39, endPoint x: 153, endPoint y: 78, distance: 61.3
click at [153, 63] on div "You may assign the same log – on ID or User ID to employees so long has one of …" at bounding box center [149, 40] width 88 height 46
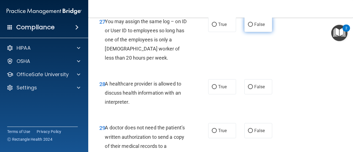
click at [254, 27] on span "False" at bounding box center [259, 24] width 11 height 5
click at [253, 27] on input "False" at bounding box center [250, 25] width 5 height 4
radio input "true"
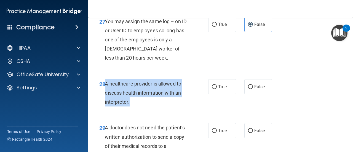
drag, startPoint x: 105, startPoint y: 102, endPoint x: 140, endPoint y: 122, distance: 40.5
click at [140, 107] on div "A healthcare provider is allowed to discuss health information with an interpre…" at bounding box center [149, 93] width 88 height 28
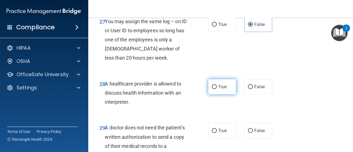
click at [225, 94] on label "True" at bounding box center [222, 86] width 28 height 15
click at [217, 89] on input "True" at bounding box center [214, 87] width 5 height 4
radio input "true"
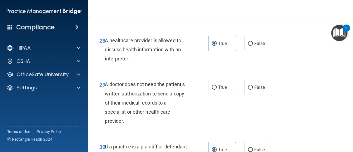
scroll to position [1584, 0]
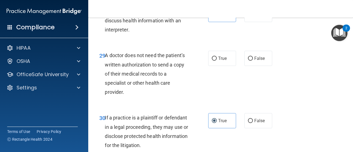
drag, startPoint x: 105, startPoint y: 74, endPoint x: 145, endPoint y: 117, distance: 58.8
click at [145, 99] on div "29 A doctor does not need the patient’s written authorization to send a copy of…" at bounding box center [154, 75] width 126 height 49
click at [251, 66] on label "False" at bounding box center [258, 58] width 28 height 15
click at [251, 61] on input "False" at bounding box center [250, 59] width 5 height 4
radio input "true"
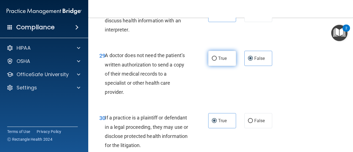
click at [214, 66] on label "True" at bounding box center [222, 58] width 28 height 15
click at [214, 61] on input "True" at bounding box center [214, 59] width 5 height 4
radio input "true"
radio input "false"
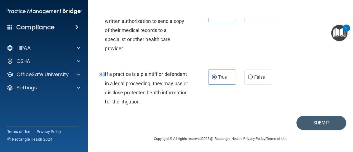
scroll to position [1645, 0]
click at [308, 120] on button "Submit" at bounding box center [322, 123] width 50 height 14
click at [308, 122] on button "Submit" at bounding box center [322, 123] width 50 height 14
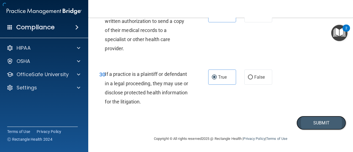
click at [308, 122] on button "Submit" at bounding box center [322, 123] width 50 height 14
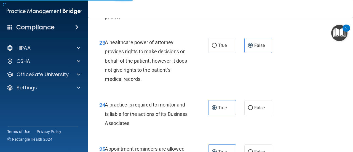
scroll to position [1281, 0]
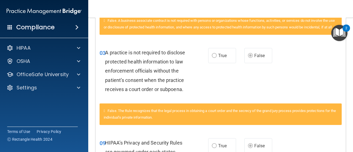
scroll to position [209, 0]
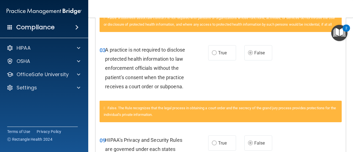
click at [346, 65] on main "Calculating your score.... You did not pass the " The HIPAA Quiz #2 ". 73 out o…" at bounding box center [220, 85] width 265 height 134
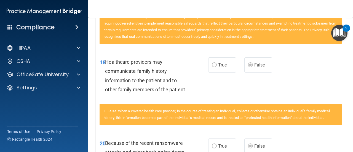
scroll to position [485, 0]
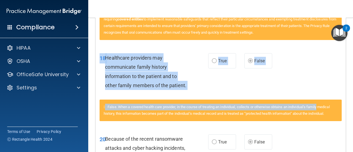
drag, startPoint x: 348, startPoint y: 102, endPoint x: 347, endPoint y: 108, distance: 6.4
click at [347, 108] on main "Calculating your score.... You did not pass the " The HIPAA Quiz #2 ". 73 out o…" at bounding box center [220, 85] width 265 height 134
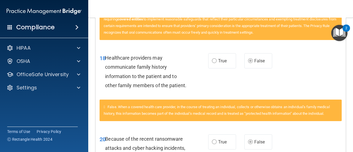
click at [348, 92] on main "Calculating your score.... You did not pass the " The HIPAA Quiz #2 ". 73 out o…" at bounding box center [220, 85] width 265 height 134
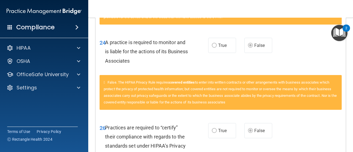
scroll to position [698, 0]
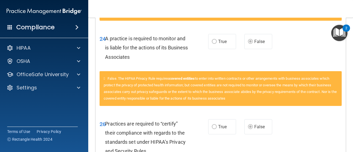
click at [347, 123] on main "Calculating your score.... You did not pass the " The HIPAA Quiz #2 ". 73 out o…" at bounding box center [220, 85] width 265 height 134
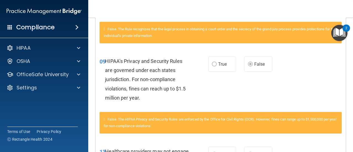
scroll to position [0, 0]
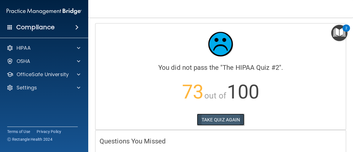
click at [228, 120] on button "TAKE QUIZ AGAIN" at bounding box center [221, 120] width 48 height 12
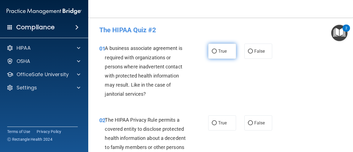
click at [212, 49] on input "True" at bounding box center [214, 51] width 5 height 4
radio input "true"
drag, startPoint x: 352, startPoint y: 27, endPoint x: 351, endPoint y: 39, distance: 11.4
click at [351, 39] on body "Compliance HIPAA Documents and Policies Report an Incident Business Associates …" at bounding box center [176, 76] width 353 height 152
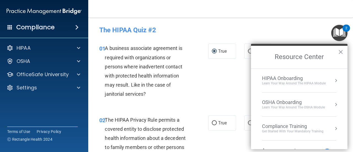
click at [254, 23] on main "- The HIPAA Quiz #2 This quiz doesn’t expire until . Are you sure you want to t…" at bounding box center [220, 85] width 265 height 134
click at [226, 22] on main "- The HIPAA Quiz #2 This quiz doesn’t expire until . Are you sure you want to t…" at bounding box center [220, 85] width 265 height 134
click at [343, 54] on button "×" at bounding box center [340, 51] width 5 height 9
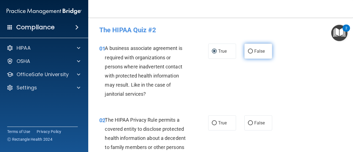
click at [255, 49] on span "False" at bounding box center [259, 51] width 11 height 5
click at [253, 49] on input "False" at bounding box center [250, 51] width 5 height 4
radio input "true"
radio input "false"
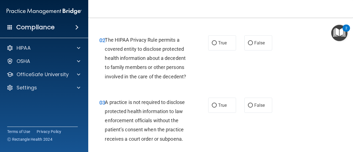
scroll to position [83, 0]
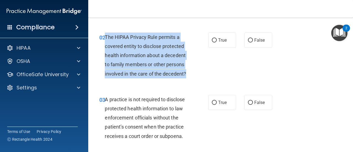
drag, startPoint x: 105, startPoint y: 36, endPoint x: 199, endPoint y: 74, distance: 101.2
click at [199, 74] on div "02 The HIPAA Privacy Rule permits a covered entity to disclose protected health…" at bounding box center [154, 57] width 126 height 49
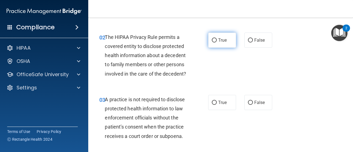
click at [220, 34] on label "True" at bounding box center [222, 40] width 28 height 15
click at [217, 38] on input "True" at bounding box center [214, 40] width 5 height 4
radio input "true"
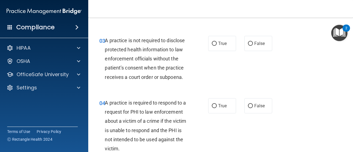
scroll to position [145, 0]
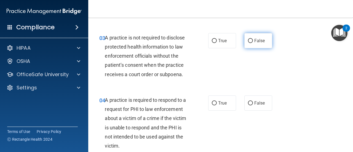
click at [256, 45] on label "False" at bounding box center [258, 40] width 28 height 15
click at [253, 43] on input "False" at bounding box center [250, 41] width 5 height 4
radio input "true"
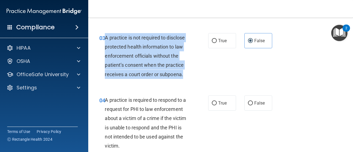
drag, startPoint x: 105, startPoint y: 37, endPoint x: 198, endPoint y: 73, distance: 99.8
click at [198, 73] on div "03 A practice is not required to disclose protected health information to law e…" at bounding box center [154, 57] width 126 height 49
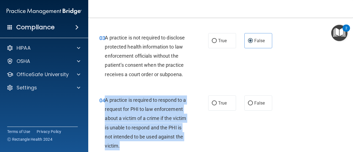
drag, startPoint x: 105, startPoint y: 100, endPoint x: 156, endPoint y: 144, distance: 67.3
click at [156, 144] on div "A practice is required to respond to a request for PHI to law enforcement about…" at bounding box center [149, 122] width 88 height 55
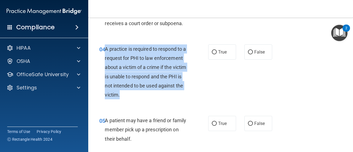
scroll to position [190, 0]
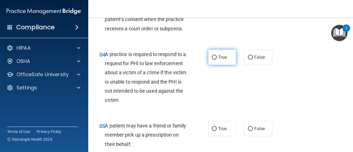
click at [221, 59] on span "True" at bounding box center [222, 57] width 9 height 5
click at [217, 59] on input "True" at bounding box center [214, 57] width 5 height 4
radio input "true"
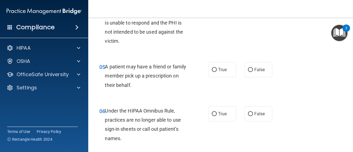
scroll to position [252, 0]
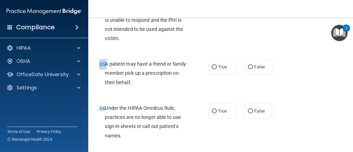
drag, startPoint x: 105, startPoint y: 67, endPoint x: 157, endPoint y: 95, distance: 59.6
click at [157, 95] on div "05 A patient may have a friend or family member pick up a prescription on their…" at bounding box center [220, 74] width 251 height 44
click at [110, 65] on span "A patient may have a friend or family member pick up a prescription on their be…" at bounding box center [145, 73] width 81 height 24
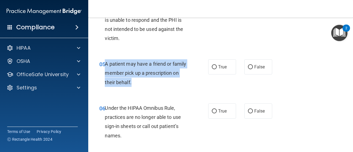
drag, startPoint x: 106, startPoint y: 65, endPoint x: 172, endPoint y: 86, distance: 69.5
click at [172, 86] on div "A patient may have a friend or family member pick up a prescription on their be…" at bounding box center [149, 73] width 88 height 28
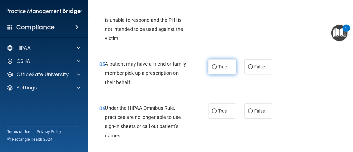
click at [218, 68] on span "True" at bounding box center [222, 66] width 9 height 5
click at [217, 68] on input "True" at bounding box center [214, 67] width 5 height 4
radio input "true"
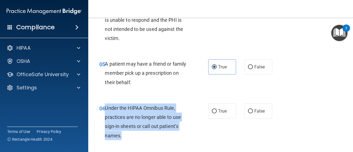
drag, startPoint x: 106, startPoint y: 107, endPoint x: 169, endPoint y: 137, distance: 70.1
click at [169, 137] on div "Under the HIPAA Omnibus Rule, practices are no longer able to use sign-in sheet…" at bounding box center [149, 121] width 88 height 37
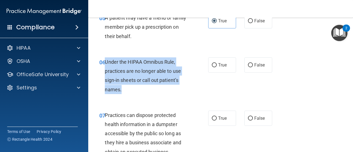
scroll to position [301, 0]
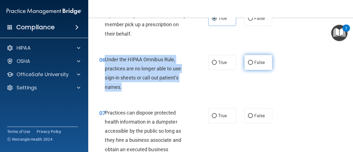
click at [248, 63] on input "False" at bounding box center [250, 63] width 5 height 4
radio input "true"
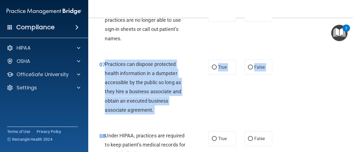
scroll to position [381, 0]
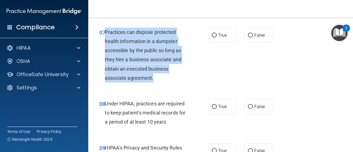
drag, startPoint x: 105, startPoint y: 111, endPoint x: 171, endPoint y: 79, distance: 73.3
click at [171, 79] on div "Practices can dispose protected health information in a dumpster accessible by …" at bounding box center [149, 55] width 88 height 55
click at [249, 37] on input "False" at bounding box center [250, 35] width 5 height 4
radio input "true"
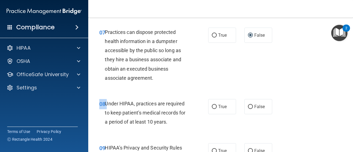
drag, startPoint x: 105, startPoint y: 102, endPoint x: 186, endPoint y: 132, distance: 86.0
click at [186, 132] on div "08 Under HIPAA, practices are required to keep patient’s medical records for a …" at bounding box center [220, 114] width 251 height 44
click at [112, 94] on div "08 Under HIPAA, practices are required to keep patient’s medical records for a …" at bounding box center [220, 114] width 251 height 44
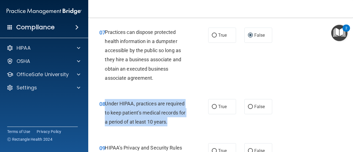
drag, startPoint x: 105, startPoint y: 103, endPoint x: 170, endPoint y: 122, distance: 66.8
click at [170, 122] on div "Under HIPAA, practices are required to keep patient’s medical records for a per…" at bounding box center [149, 113] width 88 height 28
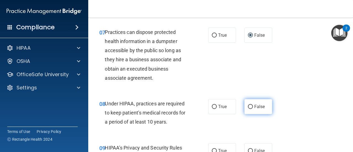
click at [254, 109] on span "False" at bounding box center [259, 106] width 11 height 5
click at [253, 109] on input "False" at bounding box center [250, 107] width 5 height 4
radio input "true"
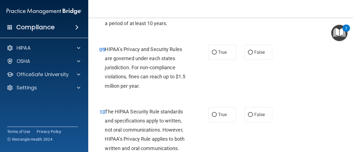
scroll to position [482, 0]
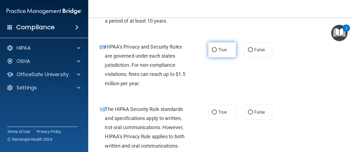
click at [213, 53] on label "True" at bounding box center [222, 49] width 28 height 15
click at [213, 52] on input "True" at bounding box center [214, 50] width 5 height 4
radio input "true"
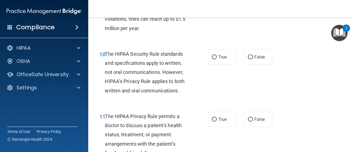
scroll to position [540, 0]
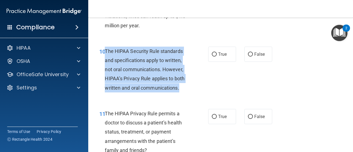
drag, startPoint x: 105, startPoint y: 50, endPoint x: 184, endPoint y: 91, distance: 88.4
click at [184, 91] on div "The HIPAA Security Rule standards and specifications apply to written, not oral…" at bounding box center [149, 70] width 88 height 46
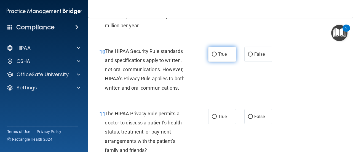
click at [216, 54] on label "True" at bounding box center [222, 54] width 28 height 15
click at [216, 54] on input "True" at bounding box center [214, 54] width 5 height 4
radio input "true"
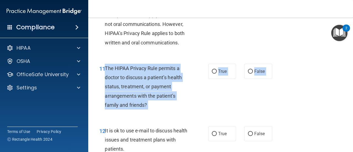
drag, startPoint x: 106, startPoint y: 114, endPoint x: 191, endPoint y: 152, distance: 94.0
click at [191, 152] on html "Compliance HIPAA Documents and Policies Report an Incident Business Associates …" at bounding box center [176, 76] width 353 height 152
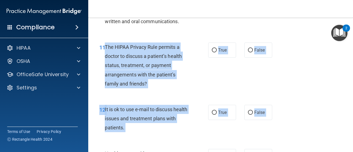
click at [193, 86] on div "11 The HIPAA Privacy Rule permits a doctor to discuss a patient’s health status…" at bounding box center [154, 66] width 126 height 49
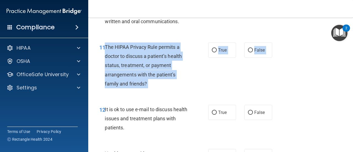
drag, startPoint x: 105, startPoint y: 45, endPoint x: 161, endPoint y: 104, distance: 81.2
click at [171, 77] on span "The HIPAA Privacy Rule permits a doctor to discuss a patient’s health status, t…" at bounding box center [143, 65] width 77 height 42
drag, startPoint x: 106, startPoint y: 47, endPoint x: 173, endPoint y: 100, distance: 85.1
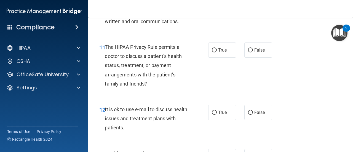
click at [181, 94] on div "11 The HIPAA Privacy Rule permits a doctor to discuss a patient’s health status…" at bounding box center [220, 67] width 251 height 62
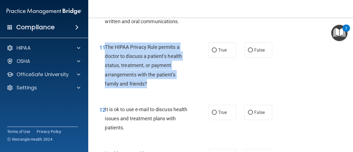
drag, startPoint x: 105, startPoint y: 46, endPoint x: 151, endPoint y: 86, distance: 61.2
click at [151, 86] on div "The HIPAA Privacy Rule permits a doctor to discuss a patient’s health status, t…" at bounding box center [149, 65] width 88 height 46
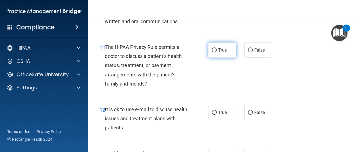
click at [215, 45] on label "True" at bounding box center [222, 49] width 28 height 15
click at [215, 48] on input "True" at bounding box center [214, 50] width 5 height 4
radio input "true"
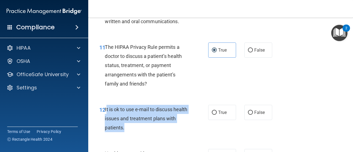
drag, startPoint x: 106, startPoint y: 108, endPoint x: 178, endPoint y: 127, distance: 74.5
click at [178, 127] on div "It is ok to use e-mail to discuss health issues and treatment plans with patien…" at bounding box center [149, 119] width 88 height 28
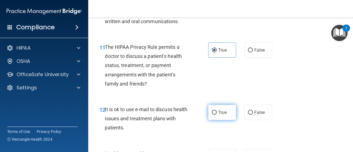
click at [218, 112] on span "True" at bounding box center [222, 112] width 9 height 5
click at [216, 112] on input "True" at bounding box center [214, 113] width 5 height 4
radio input "true"
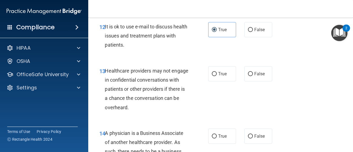
scroll to position [697, 0]
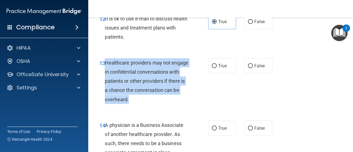
drag, startPoint x: 105, startPoint y: 63, endPoint x: 147, endPoint y: 102, distance: 57.0
click at [147, 102] on div "Healthcare providers may not engage in confidential conversations with patients…" at bounding box center [149, 81] width 88 height 46
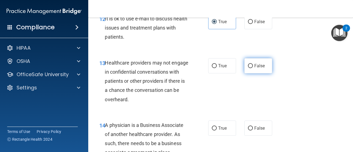
click at [244, 69] on label "False" at bounding box center [258, 65] width 28 height 15
click at [248, 68] on input "False" at bounding box center [250, 66] width 5 height 4
radio input "true"
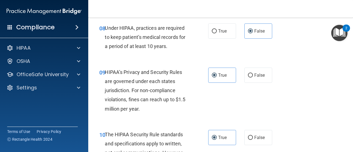
scroll to position [454, 0]
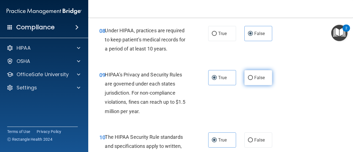
click at [254, 75] on span "False" at bounding box center [259, 77] width 11 height 5
click at [253, 76] on input "False" at bounding box center [250, 78] width 5 height 4
radio input "true"
radio input "false"
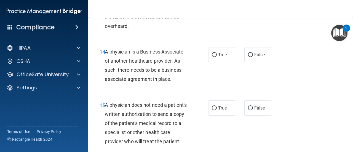
scroll to position [774, 0]
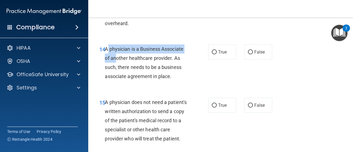
drag, startPoint x: 105, startPoint y: 50, endPoint x: 113, endPoint y: 56, distance: 9.9
click at [113, 56] on span "A physician is a Business Associate of another healthcare provider. As such, th…" at bounding box center [144, 62] width 79 height 33
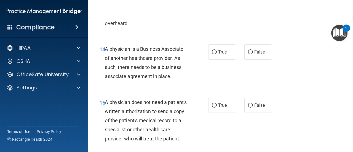
click at [182, 81] on div "A physician is a Business Associate of another healthcare provider. As such, th…" at bounding box center [149, 62] width 88 height 37
drag, startPoint x: 106, startPoint y: 49, endPoint x: 201, endPoint y: 86, distance: 102.8
click at [201, 86] on div "14 A physician is a Business Associate of another healthcare provider. As such,…" at bounding box center [220, 64] width 251 height 53
click at [105, 53] on div "A physician is a Business Associate of another healthcare provider. As such, th…" at bounding box center [149, 62] width 88 height 37
drag, startPoint x: 105, startPoint y: 47, endPoint x: 185, endPoint y: 77, distance: 85.1
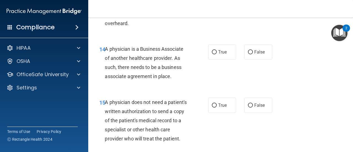
click at [185, 77] on div "A physician is a Business Associate of another healthcare provider. As such, th…" at bounding box center [149, 62] width 88 height 37
click at [254, 52] on span "False" at bounding box center [259, 51] width 11 height 5
click at [253, 52] on input "False" at bounding box center [250, 52] width 5 height 4
radio input "true"
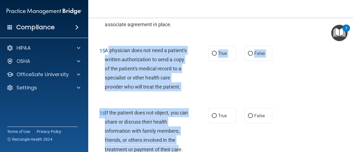
scroll to position [842, 0]
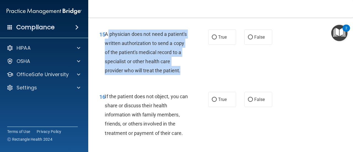
drag, startPoint x: 108, startPoint y: 102, endPoint x: 132, endPoint y: 62, distance: 46.9
click at [132, 62] on span "A physician does not need a patient's written authorization to send a copy of t…" at bounding box center [146, 52] width 82 height 42
drag, startPoint x: 104, startPoint y: 35, endPoint x: 179, endPoint y: 85, distance: 89.7
click at [179, 78] on div "15 A physician does not need a patient's written authorization to send a copy o…" at bounding box center [154, 54] width 126 height 49
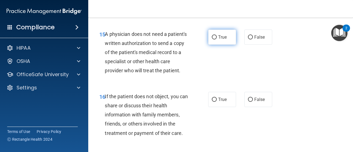
click at [217, 44] on label "True" at bounding box center [222, 37] width 28 height 15
click at [217, 39] on input "True" at bounding box center [214, 37] width 5 height 4
radio input "true"
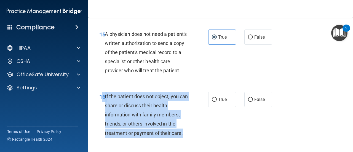
drag, startPoint x: 104, startPoint y: 106, endPoint x: 196, endPoint y: 148, distance: 101.2
click at [196, 140] on div "16 If the patient does not object, you can share or discuss their health inform…" at bounding box center [154, 116] width 126 height 49
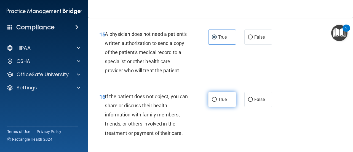
click at [224, 102] on span "True" at bounding box center [222, 99] width 9 height 5
click at [217, 102] on input "True" at bounding box center [214, 100] width 5 height 4
radio input "true"
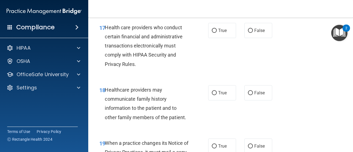
scroll to position [974, 0]
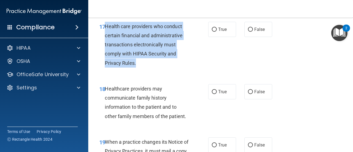
drag, startPoint x: 105, startPoint y: 33, endPoint x: 160, endPoint y: 71, distance: 67.0
click at [160, 68] on div "Health care providers who conduct certain financial and administrative transact…" at bounding box center [149, 45] width 88 height 46
click at [214, 32] on input "True" at bounding box center [214, 30] width 5 height 4
radio input "true"
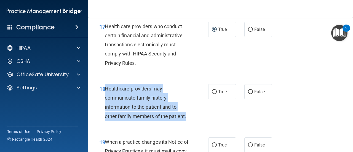
drag, startPoint x: 105, startPoint y: 97, endPoint x: 194, endPoint y: 128, distance: 94.1
click at [194, 124] on div "18 Healthcare providers may communicate family history information to the patie…" at bounding box center [154, 103] width 126 height 39
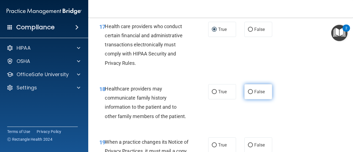
click at [254, 97] on label "False" at bounding box center [258, 91] width 28 height 15
click at [253, 94] on input "False" at bounding box center [250, 92] width 5 height 4
radio input "true"
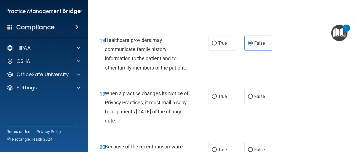
scroll to position [1065, 0]
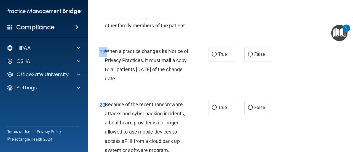
drag, startPoint x: 105, startPoint y: 61, endPoint x: 156, endPoint y: 98, distance: 63.3
click at [156, 93] on div "19 When a practice changes its Notice of Privacy Practices, it must mail a copy…" at bounding box center [220, 66] width 251 height 53
drag, startPoint x: 184, startPoint y: 99, endPoint x: 113, endPoint y: 68, distance: 77.3
click at [170, 92] on div "19 When a practice changes its Notice of Privacy Practices, it must mail a copy…" at bounding box center [220, 66] width 251 height 53
click at [114, 62] on span "When a practice changes its Notice of Privacy Practices, it must mail a copy to…" at bounding box center [147, 64] width 84 height 33
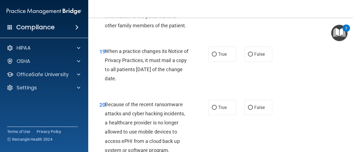
drag, startPoint x: 105, startPoint y: 60, endPoint x: 161, endPoint y: 90, distance: 64.2
click at [161, 83] on div "When a practice changes its Notice of Privacy Practices, it must mail a copy to…" at bounding box center [149, 65] width 88 height 37
click at [150, 60] on span "When a practice changes its Notice of Privacy Practices, it must mail a copy to…" at bounding box center [147, 64] width 84 height 33
click at [212, 57] on input "True" at bounding box center [214, 54] width 5 height 4
radio input "true"
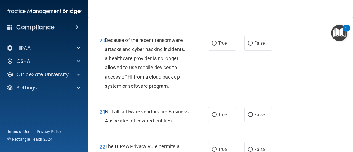
scroll to position [1119, 0]
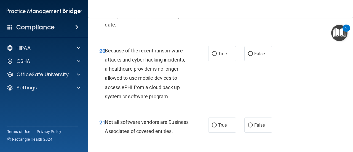
click at [264, 70] on div "20 Because of the recent ransomware attacks and cyber hacking incidents, a heal…" at bounding box center [220, 74] width 251 height 71
click at [261, 61] on label "False" at bounding box center [258, 53] width 28 height 15
click at [253, 56] on input "False" at bounding box center [250, 54] width 5 height 4
radio input "true"
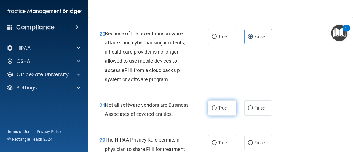
click at [215, 111] on label "True" at bounding box center [222, 107] width 28 height 15
click at [215, 110] on input "True" at bounding box center [214, 108] width 5 height 4
radio input "true"
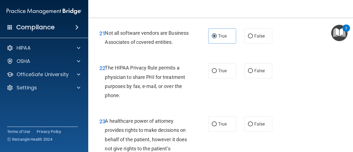
scroll to position [1224, 0]
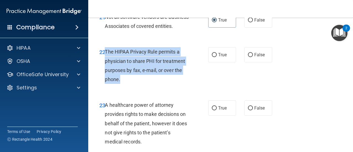
drag, startPoint x: 106, startPoint y: 70, endPoint x: 170, endPoint y: 100, distance: 71.2
click at [170, 84] on div "The HIPAA Privacy Rule permits a physician to share PHI for treatment purposes …" at bounding box center [149, 65] width 88 height 37
click at [213, 57] on input "True" at bounding box center [214, 55] width 5 height 4
radio input "true"
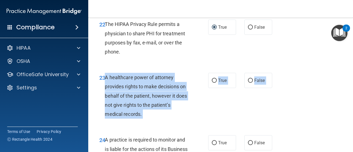
scroll to position [1263, 0]
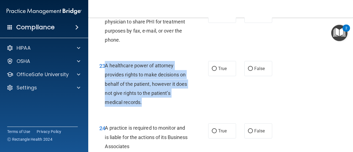
drag, startPoint x: 105, startPoint y: 124, endPoint x: 182, endPoint y: 118, distance: 76.3
click at [182, 107] on div "A healthcare power of attorney provides rights to make decisions on behalf of t…" at bounding box center [149, 84] width 88 height 46
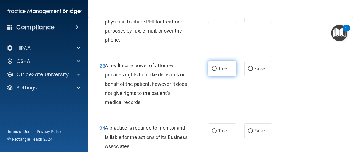
click at [218, 71] on span "True" at bounding box center [222, 68] width 9 height 5
click at [217, 71] on input "True" at bounding box center [214, 69] width 5 height 4
radio input "true"
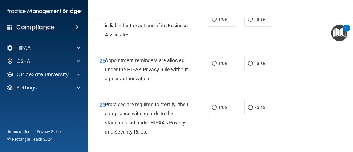
scroll to position [1383, 0]
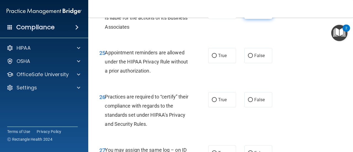
click at [254, 19] on label "False" at bounding box center [258, 11] width 28 height 15
click at [253, 14] on input "False" at bounding box center [250, 12] width 5 height 4
radio input "true"
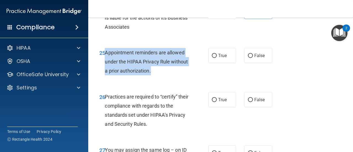
drag, startPoint x: 104, startPoint y: 72, endPoint x: 175, endPoint y: 95, distance: 74.4
click at [175, 78] on div "25 Appointment reminders are allowed under the HIPAA Privacy Rule without a pri…" at bounding box center [154, 63] width 126 height 30
drag, startPoint x: 106, startPoint y: 71, endPoint x: 178, endPoint y: 91, distance: 74.2
click at [178, 76] on div "Appointment reminders are allowed under the HIPAA Privacy Rule without a prior …" at bounding box center [149, 62] width 88 height 28
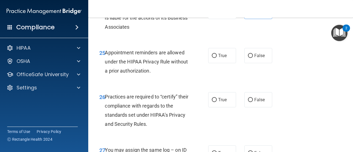
click at [121, 41] on div "24 A practice is required to monitor and is liable for the actions of its Busin…" at bounding box center [220, 19] width 251 height 44
click at [215, 63] on label "True" at bounding box center [222, 55] width 28 height 15
click at [215, 58] on input "True" at bounding box center [214, 56] width 5 height 4
radio input "true"
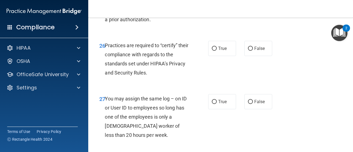
scroll to position [1437, 0]
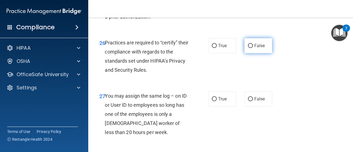
click at [247, 53] on label "False" at bounding box center [258, 45] width 28 height 15
click at [248, 48] on input "False" at bounding box center [250, 46] width 5 height 4
radio input "true"
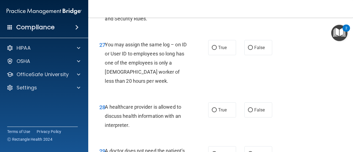
scroll to position [1483, 0]
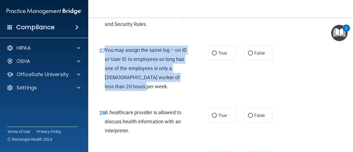
drag, startPoint x: 105, startPoint y: 69, endPoint x: 160, endPoint y: 112, distance: 69.7
click at [160, 94] on div "27 You may assign the same log – on ID or User ID to employees so long has one …" at bounding box center [154, 70] width 126 height 49
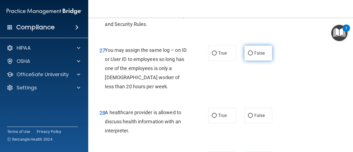
click at [259, 56] on span "False" at bounding box center [259, 52] width 11 height 5
click at [253, 55] on input "False" at bounding box center [250, 53] width 5 height 4
radio input "true"
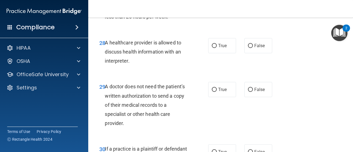
scroll to position [1555, 0]
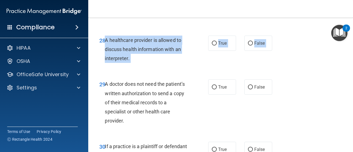
drag, startPoint x: 105, startPoint y: 59, endPoint x: 169, endPoint y: 96, distance: 73.4
click at [175, 63] on div "A healthcare provider is allowed to discuss health information with an interpre…" at bounding box center [149, 50] width 88 height 28
drag, startPoint x: 105, startPoint y: 57, endPoint x: 145, endPoint y: 82, distance: 46.3
click at [145, 66] on div "28 A healthcare provider is allowed to discuss health information with an inter…" at bounding box center [154, 51] width 126 height 30
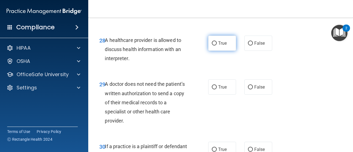
click at [223, 46] on span "True" at bounding box center [222, 43] width 9 height 5
click at [217, 46] on input "True" at bounding box center [214, 43] width 5 height 4
radio input "true"
drag, startPoint x: 104, startPoint y: 101, endPoint x: 179, endPoint y: 138, distance: 83.7
click at [179, 128] on div "29 A doctor does not need the patient’s written authorization to send a copy of…" at bounding box center [154, 103] width 126 height 49
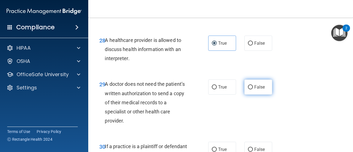
click at [262, 90] on span "False" at bounding box center [259, 86] width 11 height 5
click at [253, 89] on input "False" at bounding box center [250, 87] width 5 height 4
radio input "true"
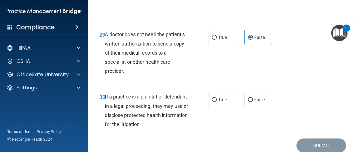
scroll to position [1645, 0]
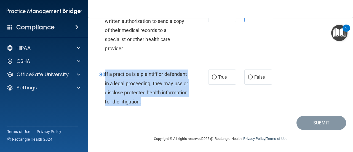
drag, startPoint x: 105, startPoint y: 75, endPoint x: 176, endPoint y: 108, distance: 78.1
click at [176, 108] on div "30 If a practice is a plaintiff or defendant in a legal proceeding, they may us…" at bounding box center [154, 89] width 126 height 39
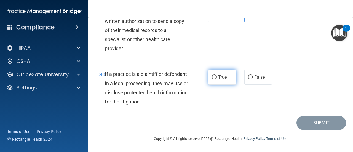
click at [221, 80] on span "True" at bounding box center [222, 76] width 9 height 5
click at [217, 79] on input "True" at bounding box center [214, 77] width 5 height 4
radio input "true"
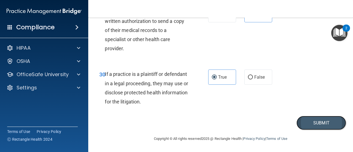
click at [317, 124] on button "Submit" at bounding box center [322, 123] width 50 height 14
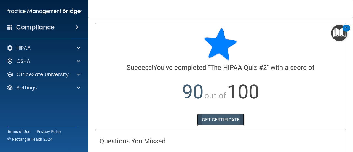
click at [209, 118] on link "GET CERTIFICATE" at bounding box center [220, 120] width 47 height 12
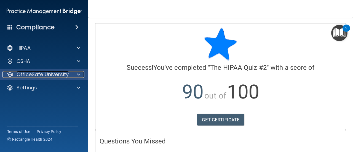
click at [82, 75] on div at bounding box center [78, 74] width 14 height 7
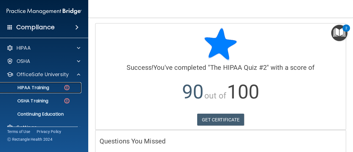
click at [63, 90] on div "HIPAA Training" at bounding box center [41, 88] width 75 height 6
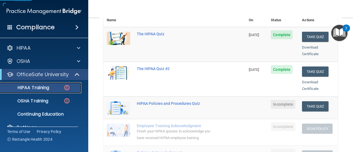
scroll to position [88, 0]
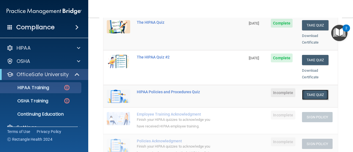
click at [306, 90] on button "Take Quiz" at bounding box center [315, 95] width 26 height 10
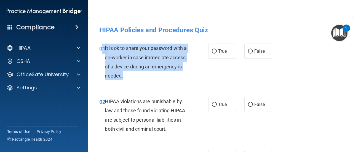
drag, startPoint x: 104, startPoint y: 48, endPoint x: 159, endPoint y: 78, distance: 63.0
click at [159, 78] on div "01 It is ok to share your password with a co-worker in case immediate access of…" at bounding box center [154, 63] width 126 height 39
click at [172, 83] on div "01 It is ok to share your password with a co-worker in case immediate access of…" at bounding box center [154, 63] width 126 height 39
drag, startPoint x: 105, startPoint y: 50, endPoint x: 154, endPoint y: 80, distance: 57.2
click at [154, 80] on div "It is ok to share your password with a co-worker in case immediate access of a …" at bounding box center [149, 62] width 88 height 37
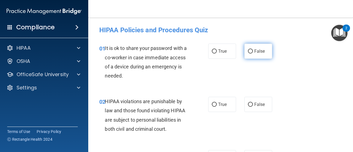
click at [245, 51] on label "False" at bounding box center [258, 51] width 28 height 15
click at [248, 51] on input "False" at bounding box center [250, 51] width 5 height 4
radio input "true"
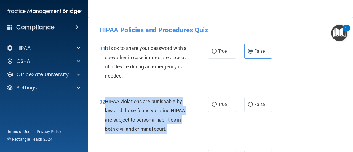
drag, startPoint x: 104, startPoint y: 102, endPoint x: 179, endPoint y: 129, distance: 79.5
click at [179, 129] on div "02 HIPAA violations are punishable by law and those found violating HIPAA are s…" at bounding box center [154, 116] width 126 height 39
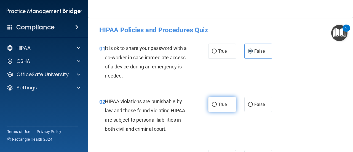
click at [223, 103] on span "True" at bounding box center [222, 104] width 9 height 5
click at [217, 103] on input "True" at bounding box center [214, 105] width 5 height 4
radio input "true"
drag, startPoint x: 351, startPoint y: 28, endPoint x: 351, endPoint y: 33, distance: 5.0
click at [351, 33] on body "Compliance HIPAA Documents and Policies Report an Incident Business Associates …" at bounding box center [176, 76] width 353 height 152
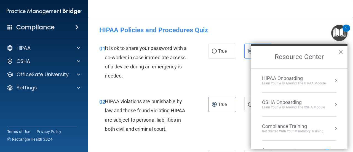
click at [343, 52] on button "×" at bounding box center [340, 51] width 5 height 9
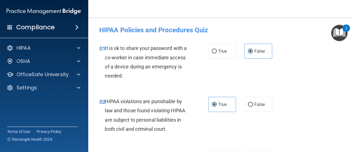
drag, startPoint x: 352, startPoint y: 26, endPoint x: 352, endPoint y: 39, distance: 13.0
click at [352, 39] on body "Compliance HIPAA Documents and Policies Report an Incident Business Associates …" at bounding box center [176, 76] width 353 height 152
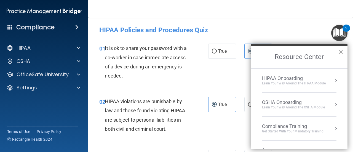
click at [340, 50] on button "×" at bounding box center [340, 51] width 5 height 9
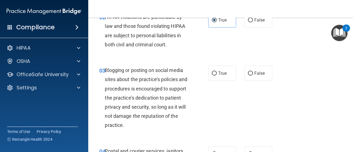
scroll to position [95, 0]
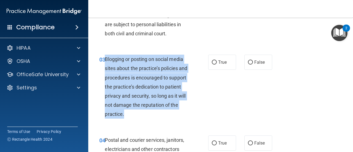
drag, startPoint x: 106, startPoint y: 59, endPoint x: 162, endPoint y: 119, distance: 82.8
click at [162, 119] on div "03 Blogging or posting on social media sites about the practice’s policies and …" at bounding box center [154, 88] width 126 height 67
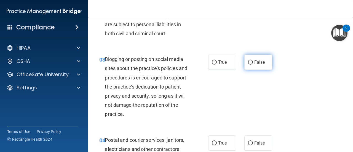
click at [254, 60] on span "False" at bounding box center [259, 62] width 11 height 5
click at [253, 60] on input "False" at bounding box center [250, 62] width 5 height 4
radio input "true"
click at [254, 60] on span "False" at bounding box center [259, 62] width 11 height 5
click at [253, 60] on input "False" at bounding box center [250, 62] width 5 height 4
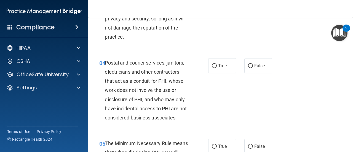
scroll to position [191, 0]
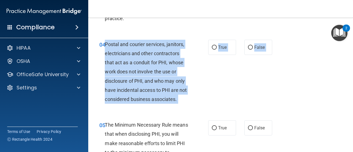
drag, startPoint x: 105, startPoint y: 43, endPoint x: 196, endPoint y: 118, distance: 118.0
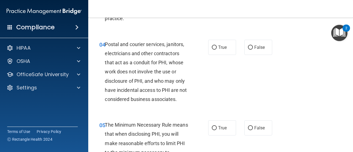
click at [214, 73] on div "04 Postal and courier services, janitors, electricians and other contractors th…" at bounding box center [220, 73] width 251 height 81
click at [102, 56] on div "04 Postal and courier services, janitors, electricians and other contractors th…" at bounding box center [154, 73] width 126 height 67
drag, startPoint x: 104, startPoint y: 45, endPoint x: 109, endPoint y: 48, distance: 5.7
click at [109, 48] on div "04 Postal and courier services, janitors, electricians and other contractors th…" at bounding box center [154, 73] width 126 height 67
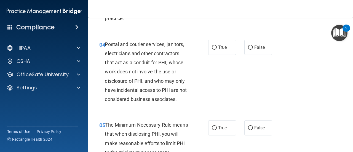
click at [100, 55] on div "04 Postal and courier services, janitors, electricians and other contractors th…" at bounding box center [154, 73] width 126 height 67
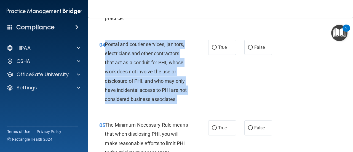
drag, startPoint x: 105, startPoint y: 44, endPoint x: 193, endPoint y: 98, distance: 103.9
click at [193, 98] on div "04 Postal and courier services, janitors, electricians and other contractors th…" at bounding box center [154, 73] width 126 height 67
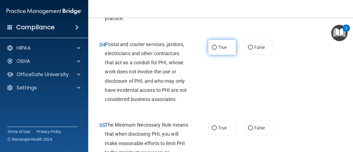
click at [218, 48] on span "True" at bounding box center [222, 47] width 9 height 5
click at [217, 48] on input "True" at bounding box center [214, 48] width 5 height 4
radio input "true"
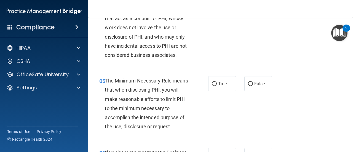
scroll to position [287, 0]
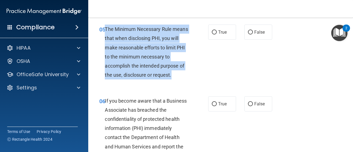
drag, startPoint x: 106, startPoint y: 28, endPoint x: 173, endPoint y: 79, distance: 84.6
click at [173, 79] on div "The Minimum Necessary Rule means that when disclosing PHI, you will make reason…" at bounding box center [149, 52] width 88 height 55
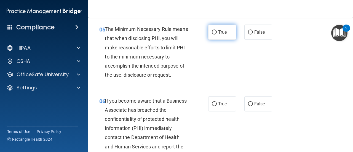
click at [220, 35] on label "True" at bounding box center [222, 32] width 28 height 15
click at [217, 34] on input "True" at bounding box center [214, 32] width 5 height 4
radio input "true"
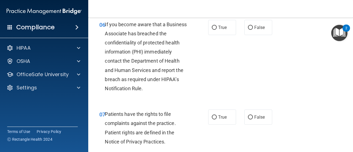
scroll to position [366, 0]
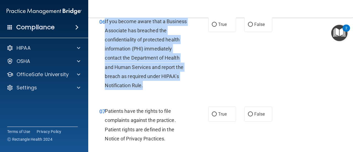
drag, startPoint x: 104, startPoint y: 23, endPoint x: 180, endPoint y: 83, distance: 96.8
click at [180, 83] on div "06 If you become aware that a Business Associate has breached the confidentiali…" at bounding box center [154, 55] width 126 height 76
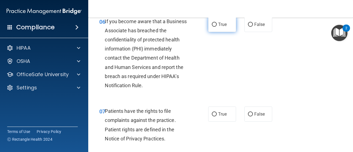
click at [219, 26] on span "True" at bounding box center [222, 24] width 9 height 5
click at [217, 26] on input "True" at bounding box center [214, 25] width 5 height 4
radio input "true"
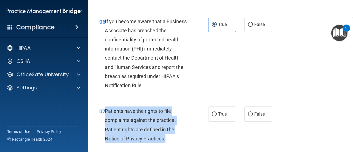
drag, startPoint x: 116, startPoint y: 115, endPoint x: 195, endPoint y: 144, distance: 84.1
click at [195, 144] on div "07 Patients have the rights to file complaints against the practice. Patient ri…" at bounding box center [154, 125] width 126 height 39
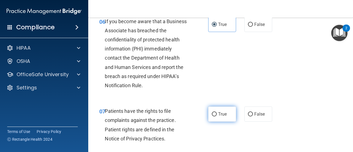
click at [218, 115] on span "True" at bounding box center [222, 113] width 9 height 5
click at [217, 115] on input "True" at bounding box center [214, 114] width 5 height 4
radio input "true"
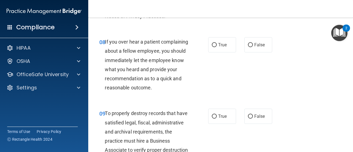
scroll to position [492, 0]
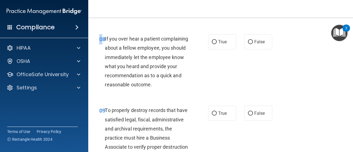
drag, startPoint x: 104, startPoint y: 38, endPoint x: 172, endPoint y: 102, distance: 93.5
click at [172, 99] on div "08 If you over hear a patient complaining about a fellow employee, you should i…" at bounding box center [220, 62] width 251 height 71
click at [108, 35] on div "If you over hear a patient complaining about a fellow employee, you should imme…" at bounding box center [149, 61] width 88 height 55
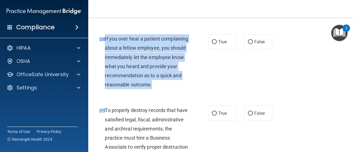
drag, startPoint x: 105, startPoint y: 40, endPoint x: 180, endPoint y: 99, distance: 95.7
click at [180, 92] on div "08 If you over hear a patient complaining about a fellow employee, you should i…" at bounding box center [154, 63] width 126 height 58
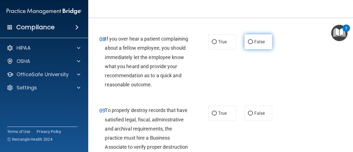
click at [256, 45] on label "False" at bounding box center [258, 41] width 28 height 15
click at [253, 44] on input "False" at bounding box center [250, 42] width 5 height 4
radio input "true"
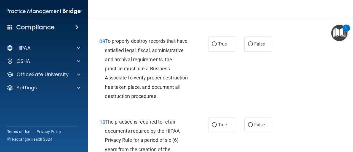
scroll to position [558, 0]
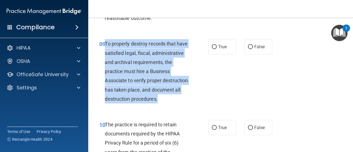
drag, startPoint x: 105, startPoint y: 52, endPoint x: 169, endPoint y: 118, distance: 91.9
click at [169, 103] on div "To properly destroy records that have satisfied legal, fiscal, administrative a…" at bounding box center [149, 71] width 88 height 64
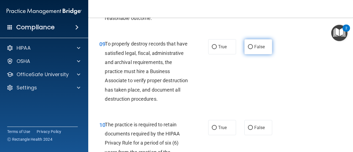
click at [257, 49] on span "False" at bounding box center [259, 46] width 11 height 5
click at [253, 49] on input "False" at bounding box center [250, 47] width 5 height 4
radio input "true"
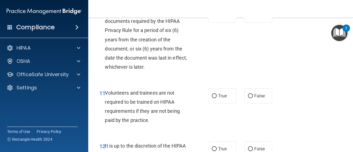
scroll to position [668, 0]
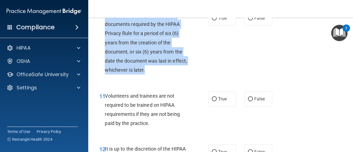
drag, startPoint x: 106, startPoint y: 32, endPoint x: 175, endPoint y: 90, distance: 89.7
click at [175, 75] on div "The practice is required to retain documents required by the HIPAA Privacy Rule…" at bounding box center [149, 42] width 88 height 64
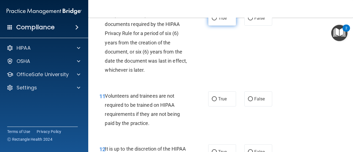
click at [225, 26] on label "True" at bounding box center [222, 17] width 28 height 15
click at [217, 20] on input "True" at bounding box center [214, 18] width 5 height 4
radio input "true"
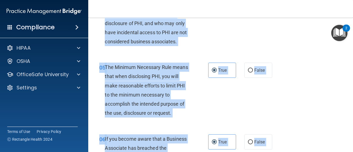
scroll to position [145, 0]
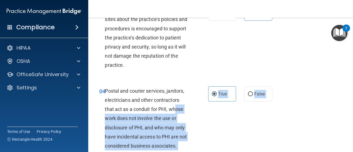
drag, startPoint x: 105, startPoint y: 113, endPoint x: 177, endPoint y: 107, distance: 71.7
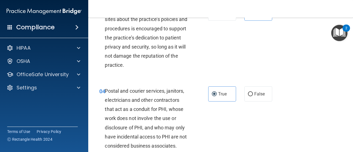
click at [233, 105] on div "04 Postal and courier services, janitors, electricians and other contractors th…" at bounding box center [220, 119] width 251 height 81
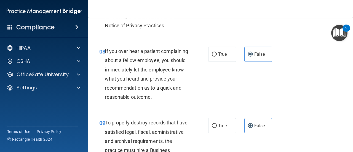
scroll to position [491, 0]
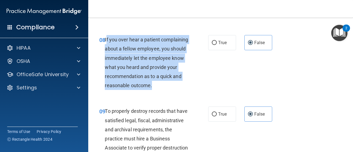
drag, startPoint x: 105, startPoint y: 39, endPoint x: 174, endPoint y: 95, distance: 88.6
click at [174, 90] on div "If you over hear a patient complaining about a fellow employee, you should imme…" at bounding box center [149, 62] width 88 height 55
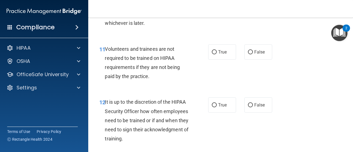
scroll to position [741, 0]
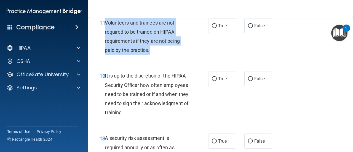
drag, startPoint x: 106, startPoint y: 41, endPoint x: 156, endPoint y: 67, distance: 56.4
click at [156, 55] on div "Volunteers and trainees are not required to be trained on HIPAA requirements if…" at bounding box center [149, 36] width 88 height 37
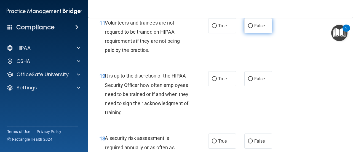
click at [253, 33] on label "False" at bounding box center [258, 25] width 28 height 15
click at [253, 28] on input "False" at bounding box center [250, 26] width 5 height 4
radio input "true"
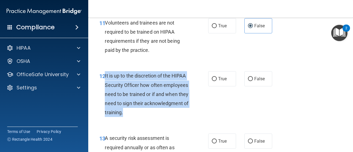
drag, startPoint x: 104, startPoint y: 93, endPoint x: 190, endPoint y: 132, distance: 94.1
click at [190, 120] on div "12 It is up to the discretion of the HIPAA Security Officer how often employees…" at bounding box center [154, 95] width 126 height 49
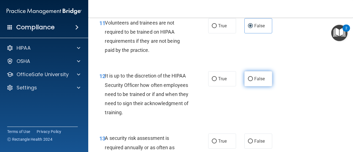
click at [259, 86] on label "False" at bounding box center [258, 78] width 28 height 15
click at [253, 81] on input "False" at bounding box center [250, 79] width 5 height 4
radio input "true"
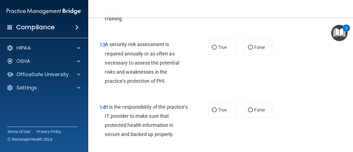
scroll to position [838, 0]
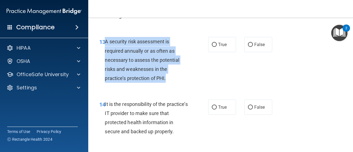
drag, startPoint x: 105, startPoint y: 61, endPoint x: 177, endPoint y: 96, distance: 79.8
click at [177, 83] on div "A security risk assessment is required annually or as often as necessary to ass…" at bounding box center [149, 60] width 88 height 46
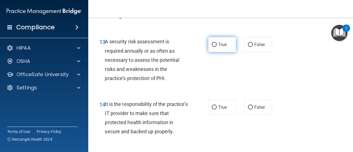
click at [212, 52] on label "True" at bounding box center [222, 44] width 28 height 15
click at [212, 47] on input "True" at bounding box center [214, 45] width 5 height 4
radio input "true"
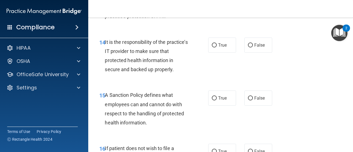
scroll to position [911, 0]
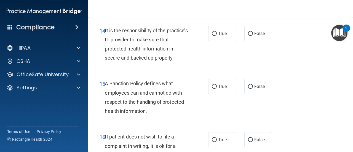
click at [104, 34] on span "14" at bounding box center [102, 31] width 6 height 7
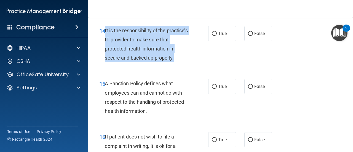
drag, startPoint x: 105, startPoint y: 49, endPoint x: 184, endPoint y: 80, distance: 85.0
click at [184, 63] on div "It is the responsibility of the practice’s IT provider to make sure that protec…" at bounding box center [149, 44] width 88 height 37
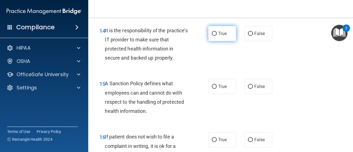
click at [212, 36] on input "True" at bounding box center [214, 34] width 5 height 4
radio input "true"
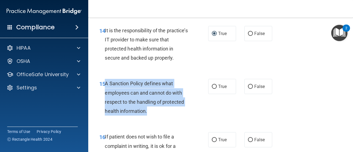
drag, startPoint x: 105, startPoint y: 100, endPoint x: 152, endPoint y: 130, distance: 55.4
click at [152, 116] on div "A Sanction Policy defines what employees can and cannot do with respect to the …" at bounding box center [149, 97] width 88 height 37
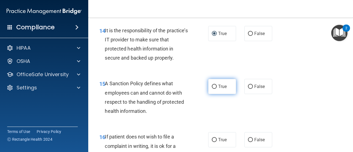
click at [208, 94] on label "True" at bounding box center [222, 86] width 28 height 15
click at [212, 89] on input "True" at bounding box center [214, 87] width 5 height 4
radio input "true"
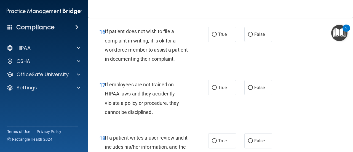
scroll to position [1031, 0]
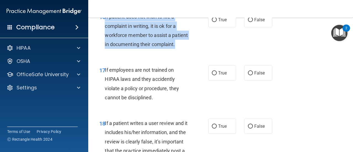
drag, startPoint x: 105, startPoint y: 35, endPoint x: 170, endPoint y: 74, distance: 75.8
click at [170, 49] on div "If patient does not wish to file a complaint in writing, it is ok for a workfor…" at bounding box center [149, 30] width 88 height 37
click at [203, 38] on div "16 If patient does not wish to file a complaint in writing, it is ok for a work…" at bounding box center [154, 31] width 126 height 39
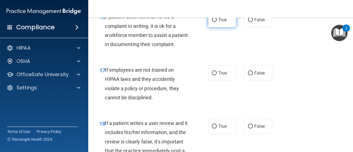
click at [219, 27] on label "True" at bounding box center [222, 19] width 28 height 15
click at [217, 22] on input "True" at bounding box center [214, 20] width 5 height 4
radio input "true"
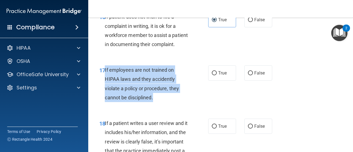
drag, startPoint x: 105, startPoint y: 98, endPoint x: 179, endPoint y: 130, distance: 81.1
click at [179, 105] on div "17 If employees are not trained on HIPAA laws and they accidently violate a pol…" at bounding box center [154, 84] width 126 height 39
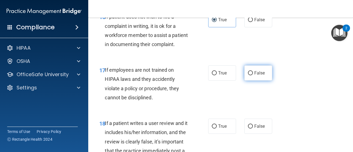
click at [255, 76] on span "False" at bounding box center [259, 72] width 11 height 5
click at [253, 75] on input "False" at bounding box center [250, 73] width 5 height 4
radio input "true"
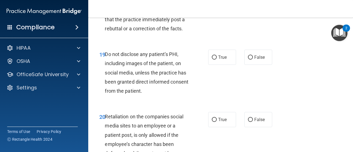
scroll to position [1162, 0]
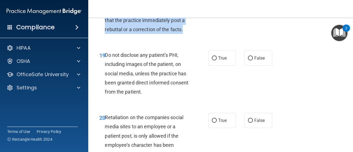
drag, startPoint x: 105, startPoint y: 20, endPoint x: 177, endPoint y: 68, distance: 86.5
click at [177, 34] on div "If a patient writes a user review and it includes his/her information, and the …" at bounding box center [149, 11] width 88 height 46
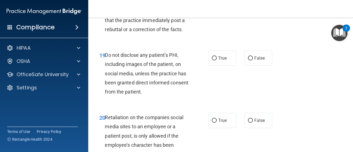
radio input "true"
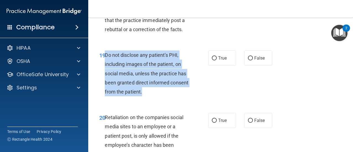
drag, startPoint x: 106, startPoint y: 93, endPoint x: 168, endPoint y: 129, distance: 72.1
click at [168, 96] on div "Do not disclose any patient’s PHI, including images of the patient, on social m…" at bounding box center [149, 73] width 88 height 46
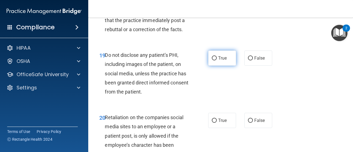
click at [222, 66] on label "True" at bounding box center [222, 57] width 28 height 15
click at [217, 60] on input "True" at bounding box center [214, 58] width 5 height 4
radio input "true"
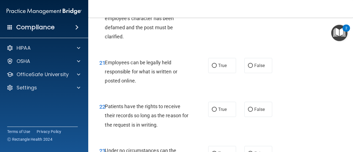
scroll to position [1280, 0]
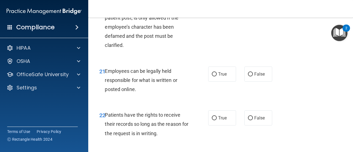
click at [104, 3] on span "20" at bounding box center [102, -1] width 6 height 7
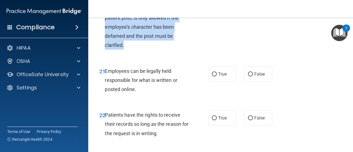
drag, startPoint x: 105, startPoint y: 36, endPoint x: 156, endPoint y: 81, distance: 68.4
click at [156, 50] on div "Retaliation on the companies social media sites to an employee or a patient pos…" at bounding box center [149, 22] width 88 height 55
click at [249, 5] on input "False" at bounding box center [250, 3] width 5 height 4
radio input "true"
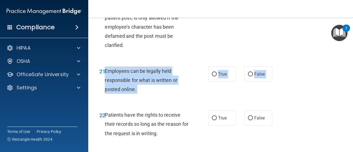
drag, startPoint x: 105, startPoint y: 107, endPoint x: 164, endPoint y: 146, distance: 70.1
click at [165, 94] on div "Employees can be legally held responsible for what is written or posted online." at bounding box center [149, 80] width 88 height 28
drag, startPoint x: 104, startPoint y: 107, endPoint x: 175, endPoint y: 129, distance: 74.4
click at [175, 97] on div "21 Employees can be legally held responsible for what is written or posted onli…" at bounding box center [154, 81] width 126 height 30
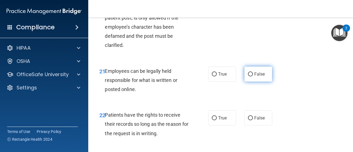
click at [250, 82] on label "False" at bounding box center [258, 73] width 28 height 15
click at [250, 76] on input "False" at bounding box center [250, 74] width 5 height 4
radio input "true"
click at [250, 82] on label "False" at bounding box center [258, 73] width 28 height 15
click at [250, 76] on input "False" at bounding box center [250, 74] width 5 height 4
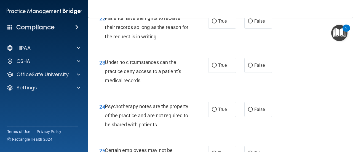
scroll to position [1365, 0]
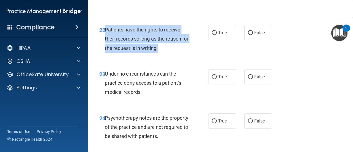
drag, startPoint x: 105, startPoint y: 67, endPoint x: 171, endPoint y: 89, distance: 70.1
click at [171, 55] on div "22 Patients have the rights to receive their records so long as the reason for …" at bounding box center [154, 40] width 126 height 30
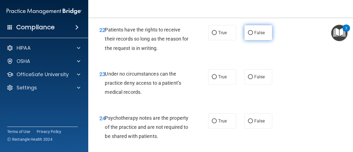
click at [244, 40] on label "False" at bounding box center [258, 32] width 28 height 15
click at [248, 35] on input "False" at bounding box center [250, 33] width 5 height 4
radio input "true"
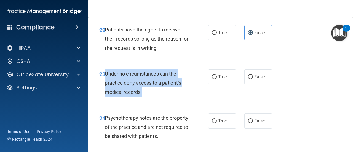
drag, startPoint x: 106, startPoint y: 111, endPoint x: 182, endPoint y: 133, distance: 78.9
click at [182, 97] on div "Under no circumstances can the practice deny access to a patient’s medical reco…" at bounding box center [149, 83] width 88 height 28
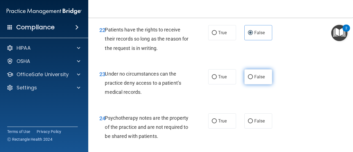
click at [250, 84] on label "False" at bounding box center [258, 76] width 28 height 15
click at [250, 79] on input "False" at bounding box center [250, 77] width 5 height 4
radio input "true"
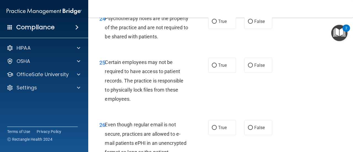
scroll to position [1470, 0]
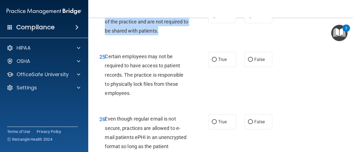
drag, startPoint x: 105, startPoint y: 49, endPoint x: 186, endPoint y: 66, distance: 83.3
click at [186, 36] on div "Psychotherapy notes are the property of the practice and are not required to be…" at bounding box center [149, 22] width 88 height 28
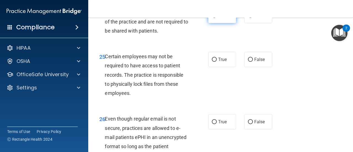
click at [227, 23] on label "True" at bounding box center [222, 15] width 28 height 15
click at [217, 18] on input "True" at bounding box center [214, 16] width 5 height 4
radio input "true"
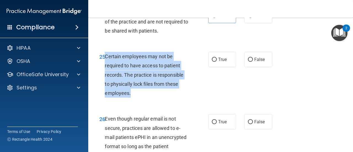
drag, startPoint x: 104, startPoint y: 95, endPoint x: 177, endPoint y: 127, distance: 79.3
click at [177, 100] on div "25 Certain employees may not be required to have access to patient records. The…" at bounding box center [154, 76] width 126 height 49
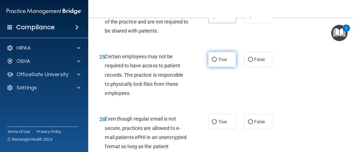
click at [218, 62] on span "True" at bounding box center [222, 59] width 9 height 5
click at [217, 62] on input "True" at bounding box center [214, 60] width 5 height 4
radio input "true"
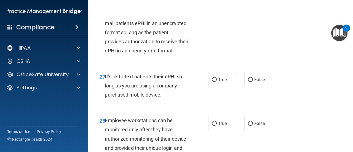
scroll to position [1570, 0]
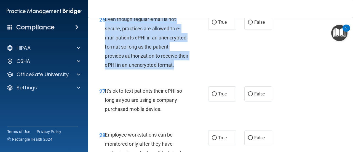
drag, startPoint x: 105, startPoint y: 55, endPoint x: 187, endPoint y: 107, distance: 97.4
click at [187, 72] on div "26 Even though regular email is not secure, practices are allowed to e-mail pat…" at bounding box center [154, 44] width 126 height 58
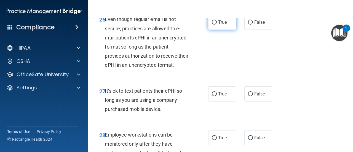
click at [214, 30] on label "True" at bounding box center [222, 22] width 28 height 15
click at [214, 25] on input "True" at bounding box center [214, 22] width 5 height 4
radio input "true"
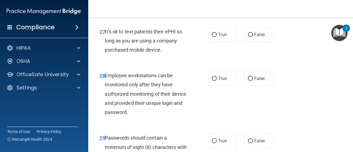
scroll to position [1647, 0]
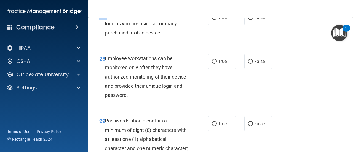
drag, startPoint x: 105, startPoint y: 51, endPoint x: 176, endPoint y: 77, distance: 75.1
click at [176, 47] on div "27 It’s ok to text patients their ePHI so long as you are using a company purch…" at bounding box center [220, 25] width 251 height 44
click at [111, 38] on div "It’s ok to text patients their ePHI so long as you are using a company purchase…" at bounding box center [149, 24] width 88 height 28
drag, startPoint x: 104, startPoint y: 50, endPoint x: 163, endPoint y: 69, distance: 62.1
click at [163, 40] on div "27 It’s ok to text patients their ePHI so long as you are using a company purch…" at bounding box center [154, 25] width 126 height 30
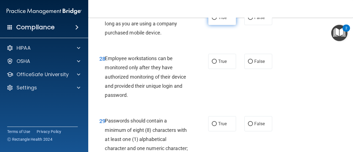
click at [210, 25] on label "True" at bounding box center [222, 17] width 28 height 15
click at [212, 20] on input "True" at bounding box center [214, 18] width 5 height 4
radio input "true"
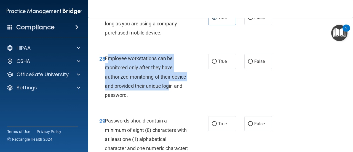
drag, startPoint x: 106, startPoint y: 95, endPoint x: 118, endPoint y: 90, distance: 12.6
click at [161, 98] on span "Employee workstations can be monitored only after they have authorized monitori…" at bounding box center [145, 76] width 81 height 42
drag, startPoint x: 104, startPoint y: 94, endPoint x: 171, endPoint y: 134, distance: 78.2
click at [171, 102] on div "28 Employee workstations can be monitored only after they have authorized monit…" at bounding box center [154, 78] width 126 height 49
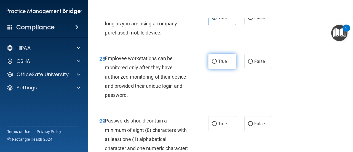
click at [221, 64] on span "True" at bounding box center [222, 61] width 9 height 5
click at [217, 64] on input "True" at bounding box center [214, 62] width 5 height 4
radio input "true"
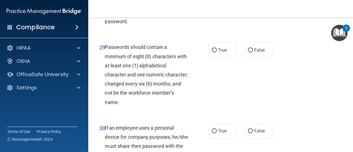
scroll to position [1740, 0]
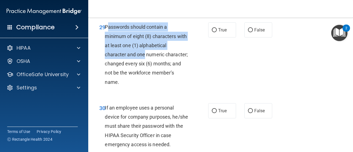
drag, startPoint x: 107, startPoint y: 63, endPoint x: 128, endPoint y: 82, distance: 28.5
click at [136, 85] on span "Passwords should contain a minimum of eight (8) characters with at least one (1…" at bounding box center [146, 54] width 83 height 61
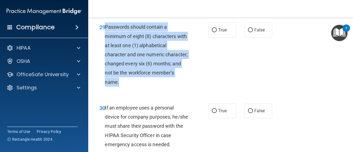
drag, startPoint x: 105, startPoint y: 64, endPoint x: 163, endPoint y: 121, distance: 81.2
click at [163, 87] on div "Passwords should contain a minimum of eight (8) characters with at least one (1…" at bounding box center [149, 54] width 88 height 64
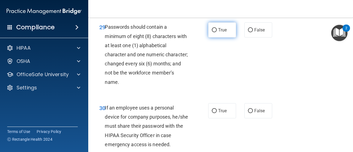
click at [211, 38] on label "True" at bounding box center [222, 29] width 28 height 15
click at [212, 32] on input "True" at bounding box center [214, 30] width 5 height 4
radio input "true"
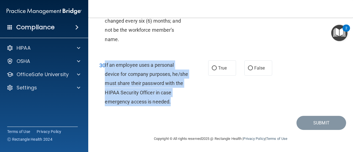
drag, startPoint x: 105, startPoint y: 67, endPoint x: 183, endPoint y: 104, distance: 85.6
click at [183, 104] on div "If an employee uses a personal device for company purposes, he/she must share t…" at bounding box center [149, 83] width 88 height 46
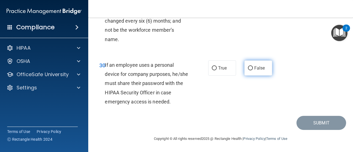
click at [257, 69] on span "False" at bounding box center [259, 67] width 11 height 5
click at [253, 69] on input "False" at bounding box center [250, 68] width 5 height 4
radio input "true"
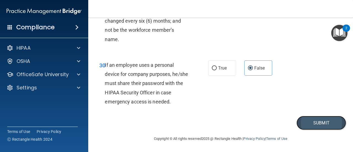
click at [307, 122] on button "Submit" at bounding box center [322, 123] width 50 height 14
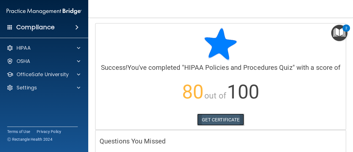
click at [225, 122] on link "GET CERTIFICATE" at bounding box center [220, 120] width 47 height 12
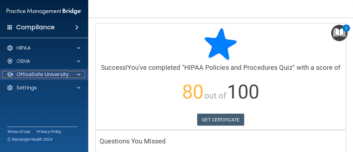
click at [78, 74] on span at bounding box center [78, 74] width 3 height 7
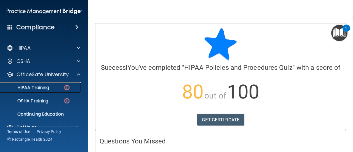
click at [52, 91] on link "HIPAA Training" at bounding box center [37, 87] width 87 height 11
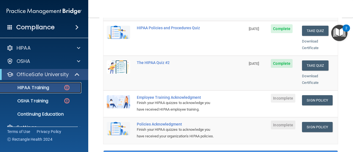
scroll to position [119, 0]
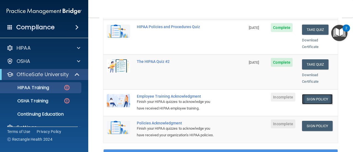
click at [319, 94] on link "Sign Policy" at bounding box center [317, 99] width 31 height 10
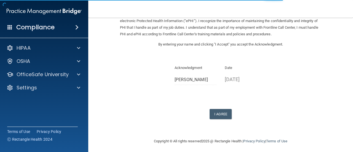
scroll to position [41, 0]
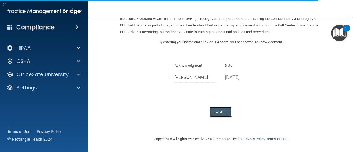
click at [222, 113] on button "I Agree" at bounding box center [221, 112] width 22 height 10
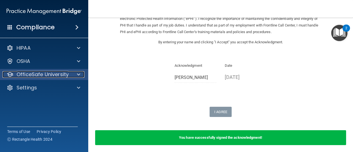
click at [84, 75] on div at bounding box center [78, 74] width 14 height 7
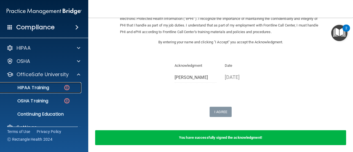
click at [63, 85] on div "HIPAA Training" at bounding box center [41, 88] width 75 height 6
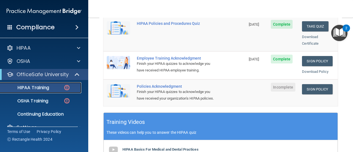
scroll to position [164, 0]
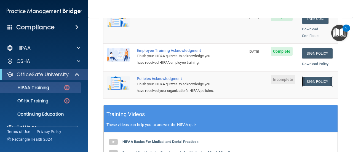
click at [307, 76] on link "Sign Policy" at bounding box center [317, 81] width 31 height 10
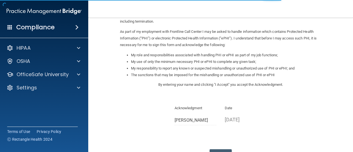
scroll to position [89, 0]
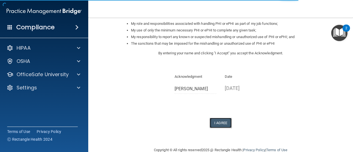
click at [220, 124] on button "I Agree" at bounding box center [221, 123] width 22 height 10
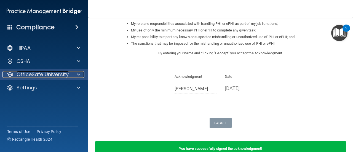
click at [83, 75] on div at bounding box center [78, 74] width 14 height 7
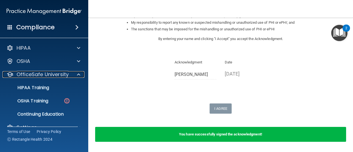
scroll to position [105, 0]
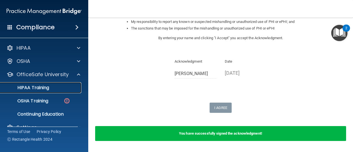
click at [71, 84] on link "HIPAA Training" at bounding box center [37, 87] width 87 height 11
